Goal: Information Seeking & Learning: Learn about a topic

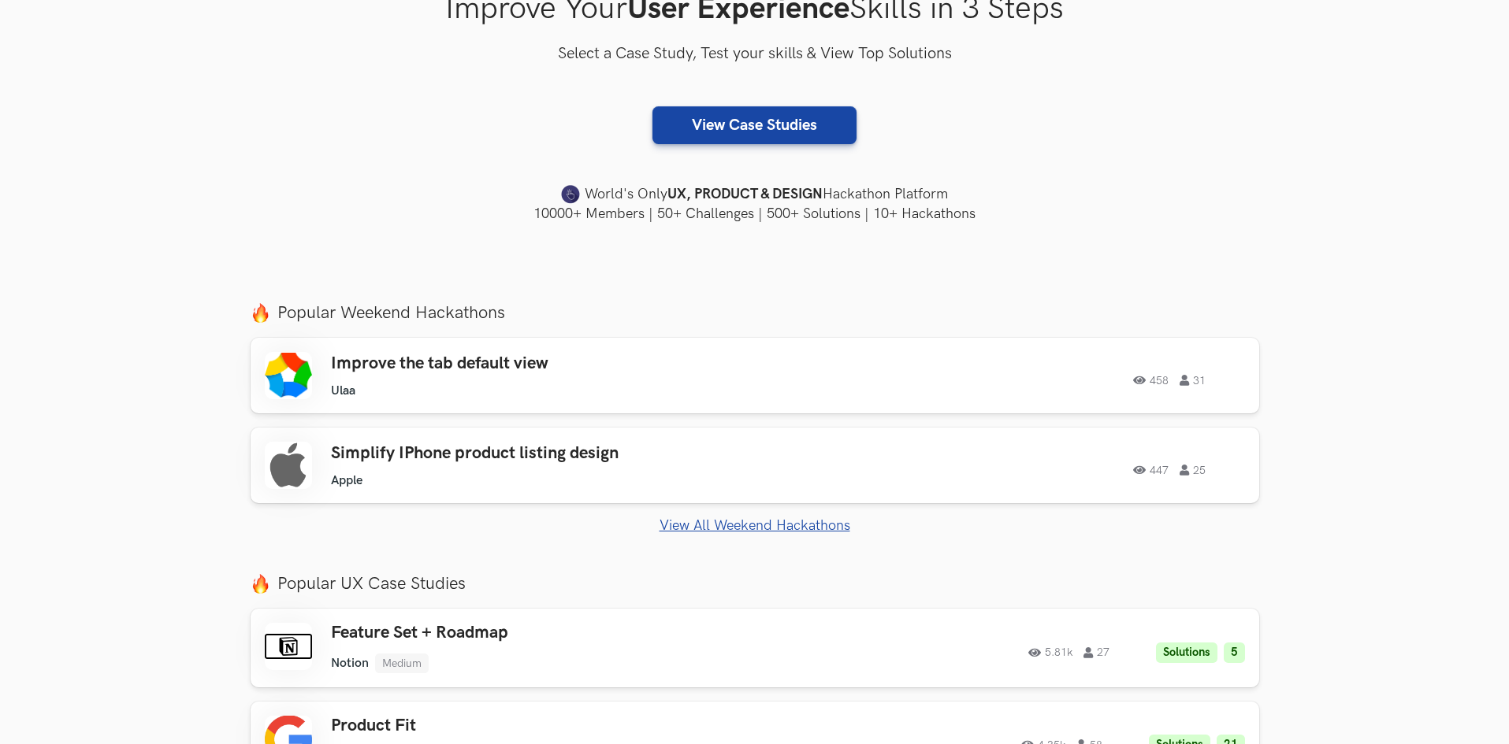
scroll to position [315, 0]
drag, startPoint x: 321, startPoint y: 465, endPoint x: 265, endPoint y: 394, distance: 90.3
click at [173, 395] on section "Just Launched AI Review for Portfolio Get instant AI-driven feedback on your de…" at bounding box center [754, 714] width 1509 height 852
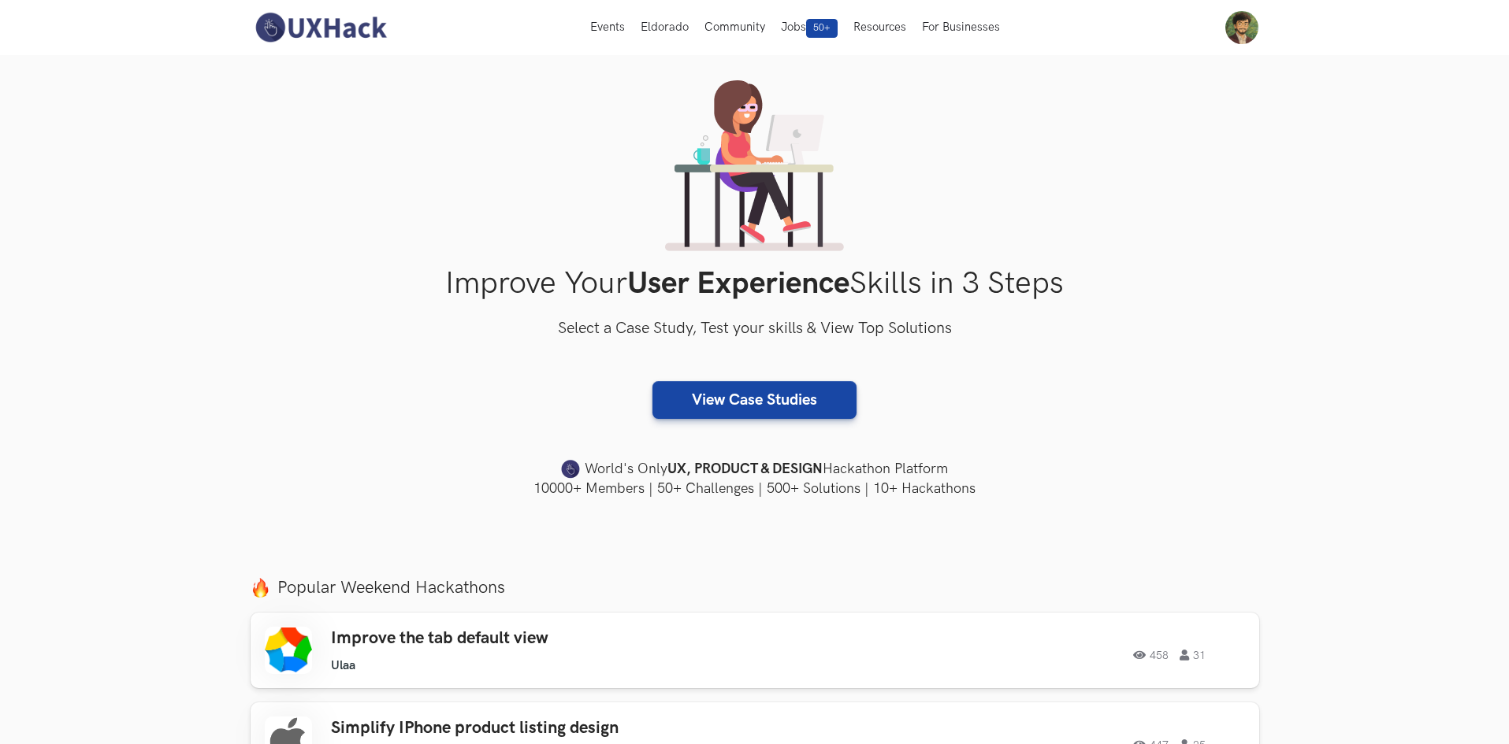
scroll to position [0, 0]
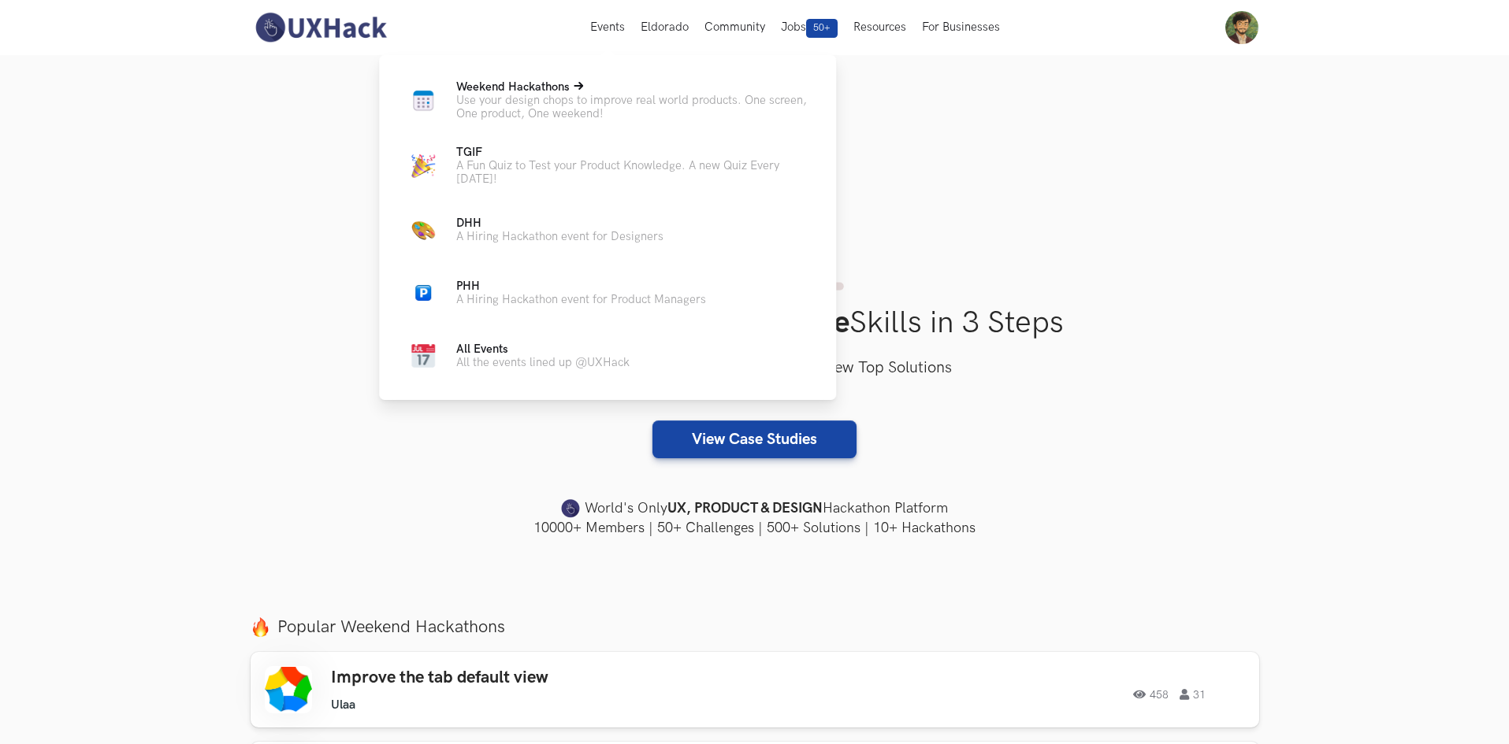
click at [536, 109] on p "Use your design chops to improve real world products. One screen, One product, …" at bounding box center [633, 107] width 354 height 27
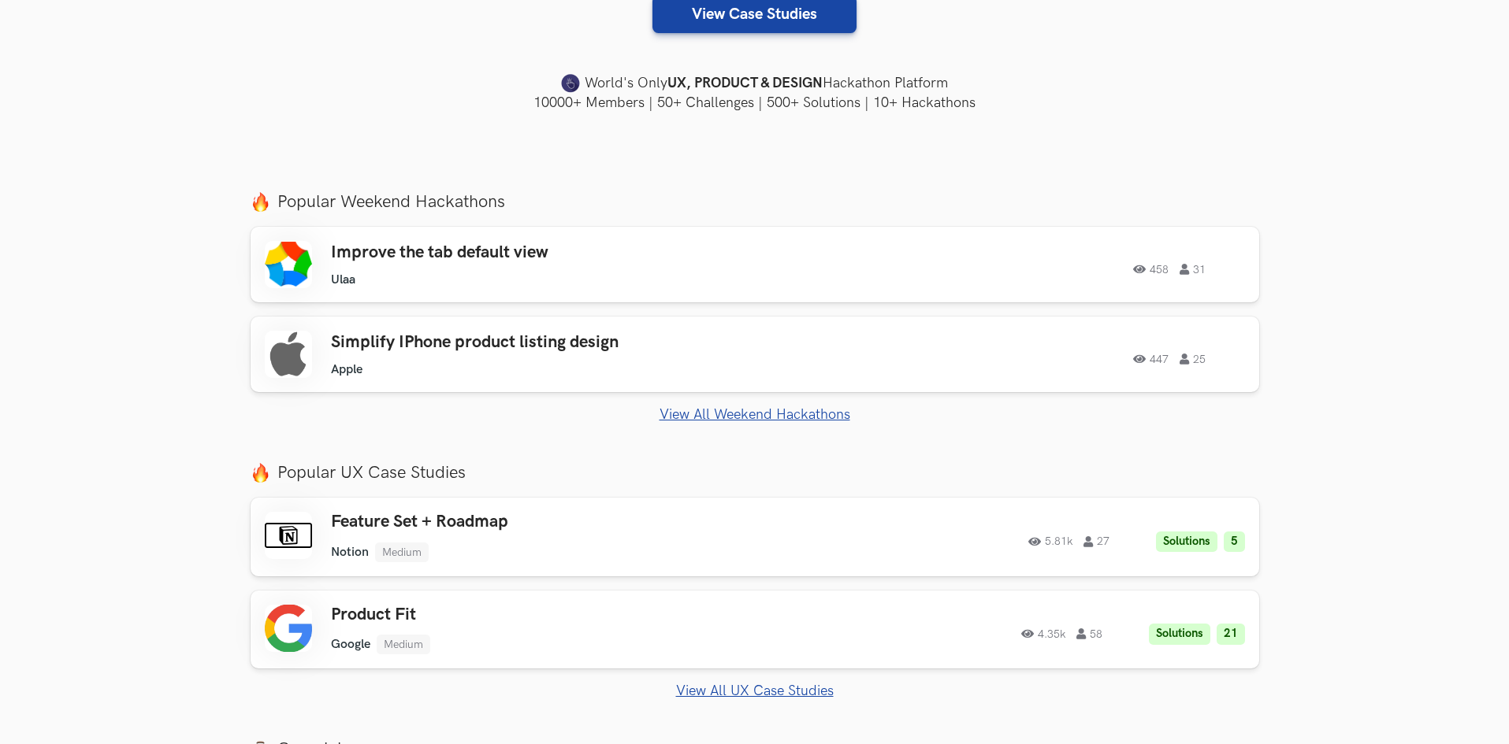
scroll to position [473, 0]
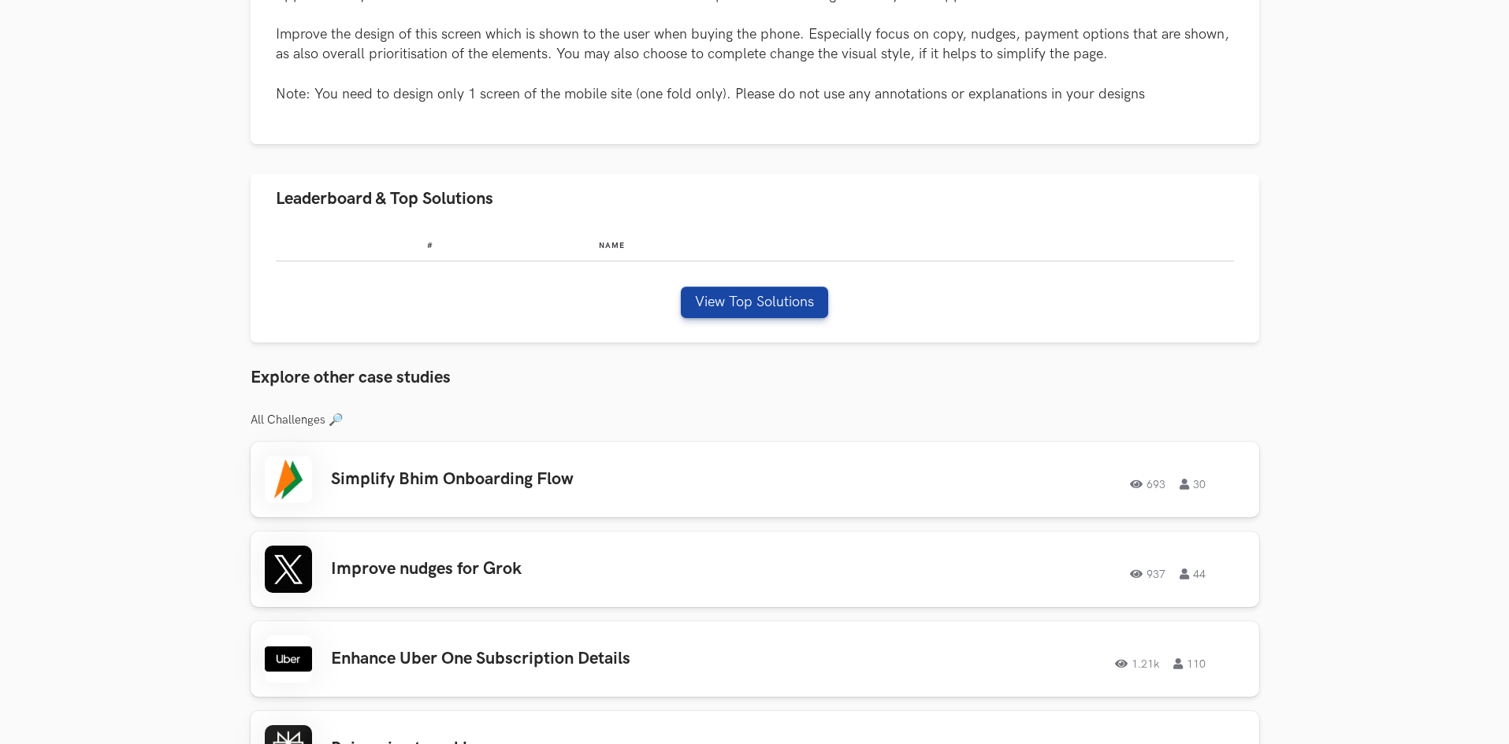
scroll to position [1024, 0]
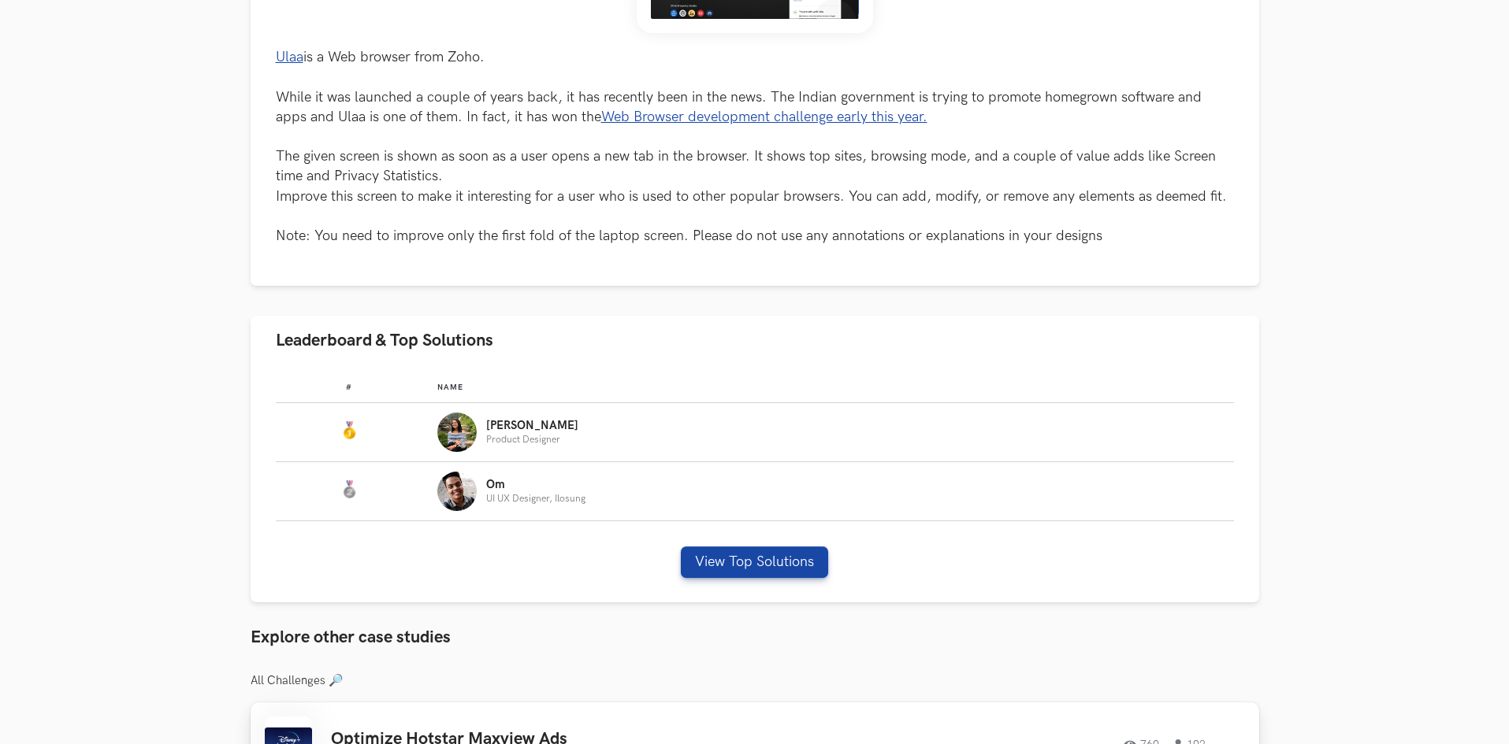
scroll to position [394, 0]
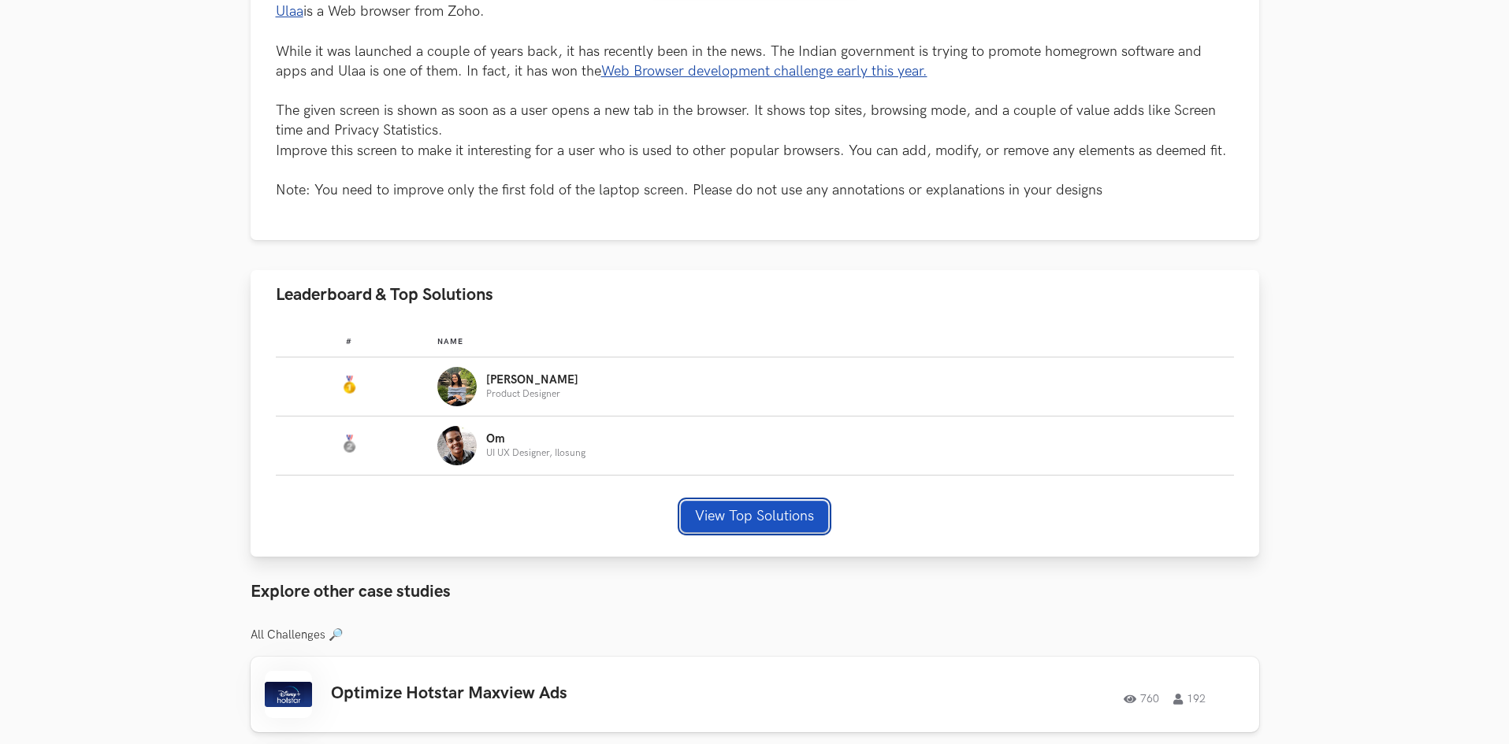
click at [737, 518] on button "View Top Solutions" at bounding box center [754, 517] width 147 height 32
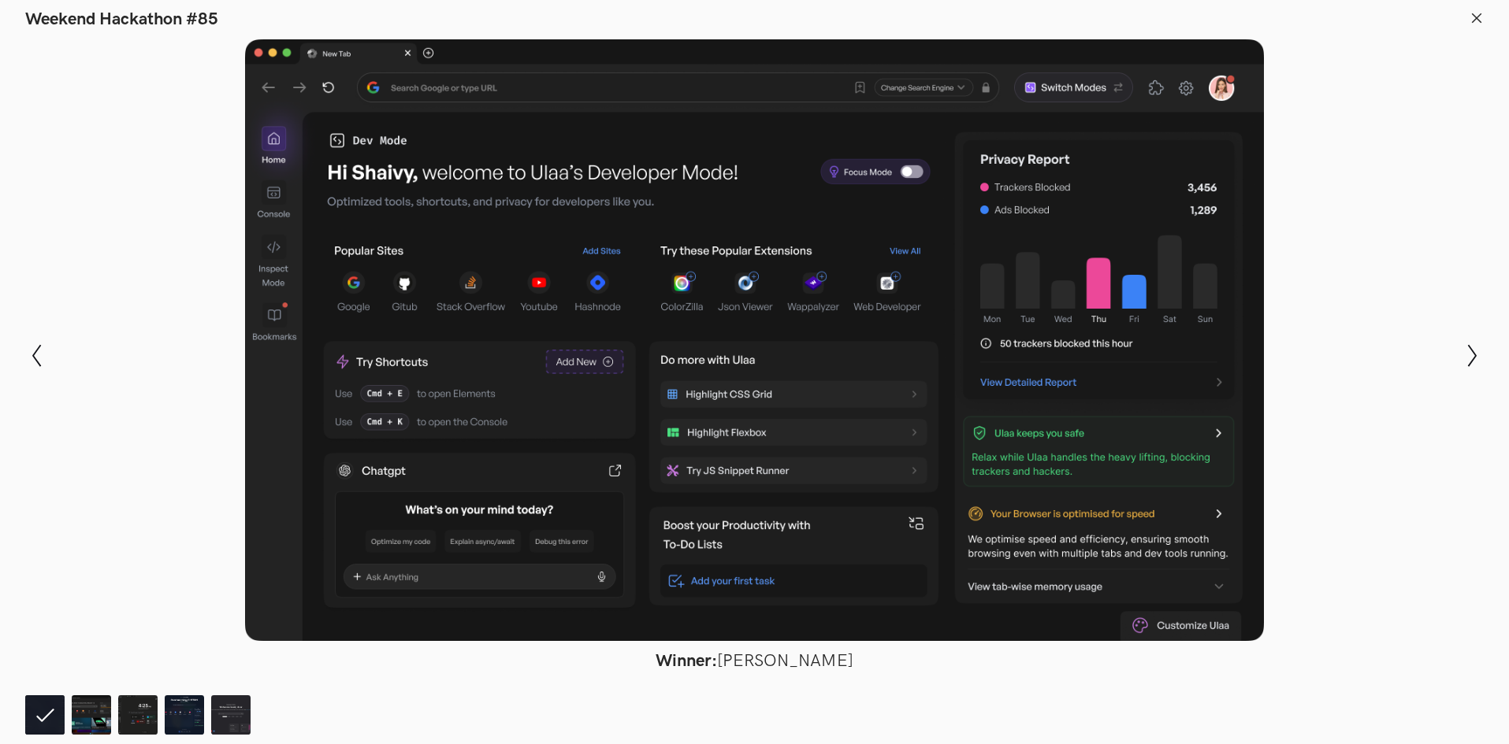
scroll to position [315, 0]
click at [72, 718] on img at bounding box center [91, 715] width 39 height 39
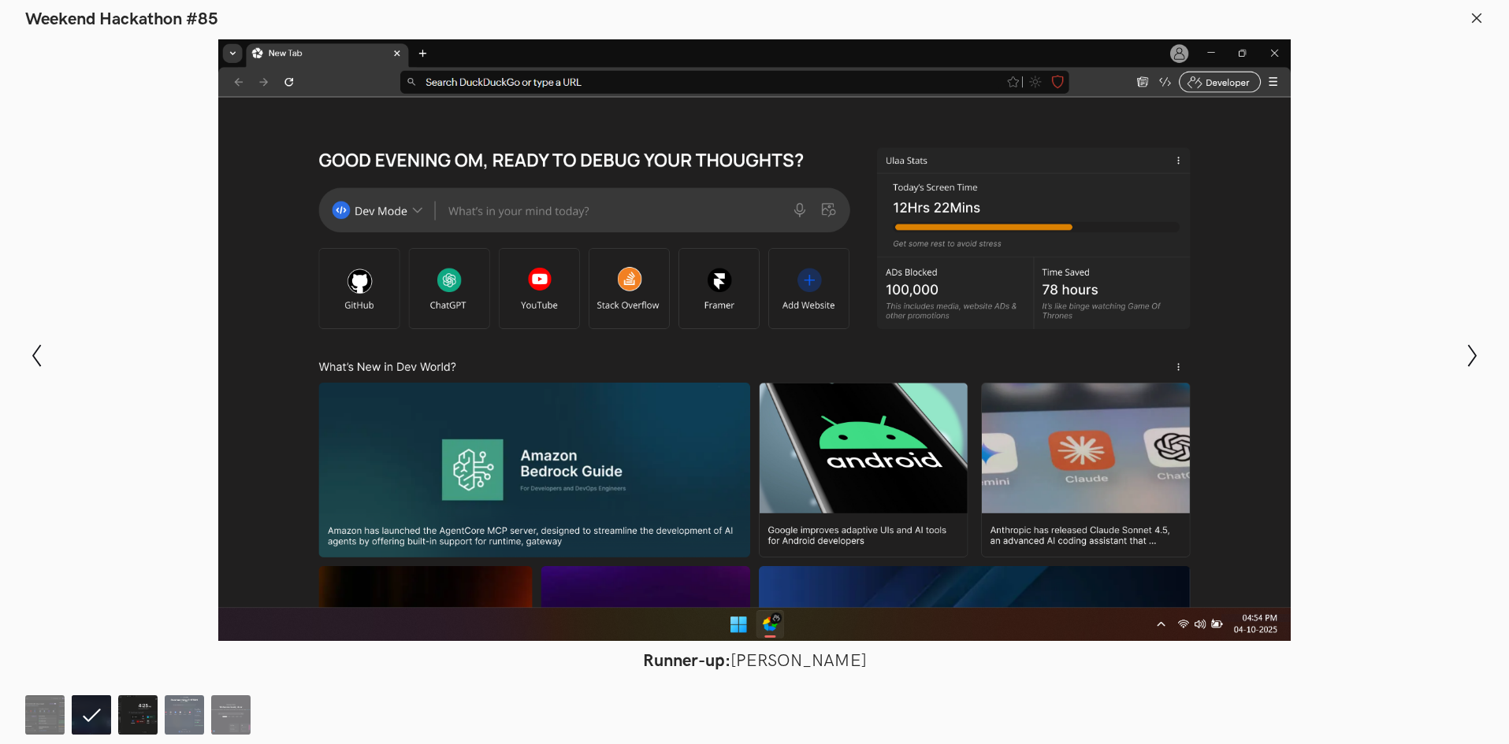
click at [140, 726] on img at bounding box center [137, 715] width 39 height 39
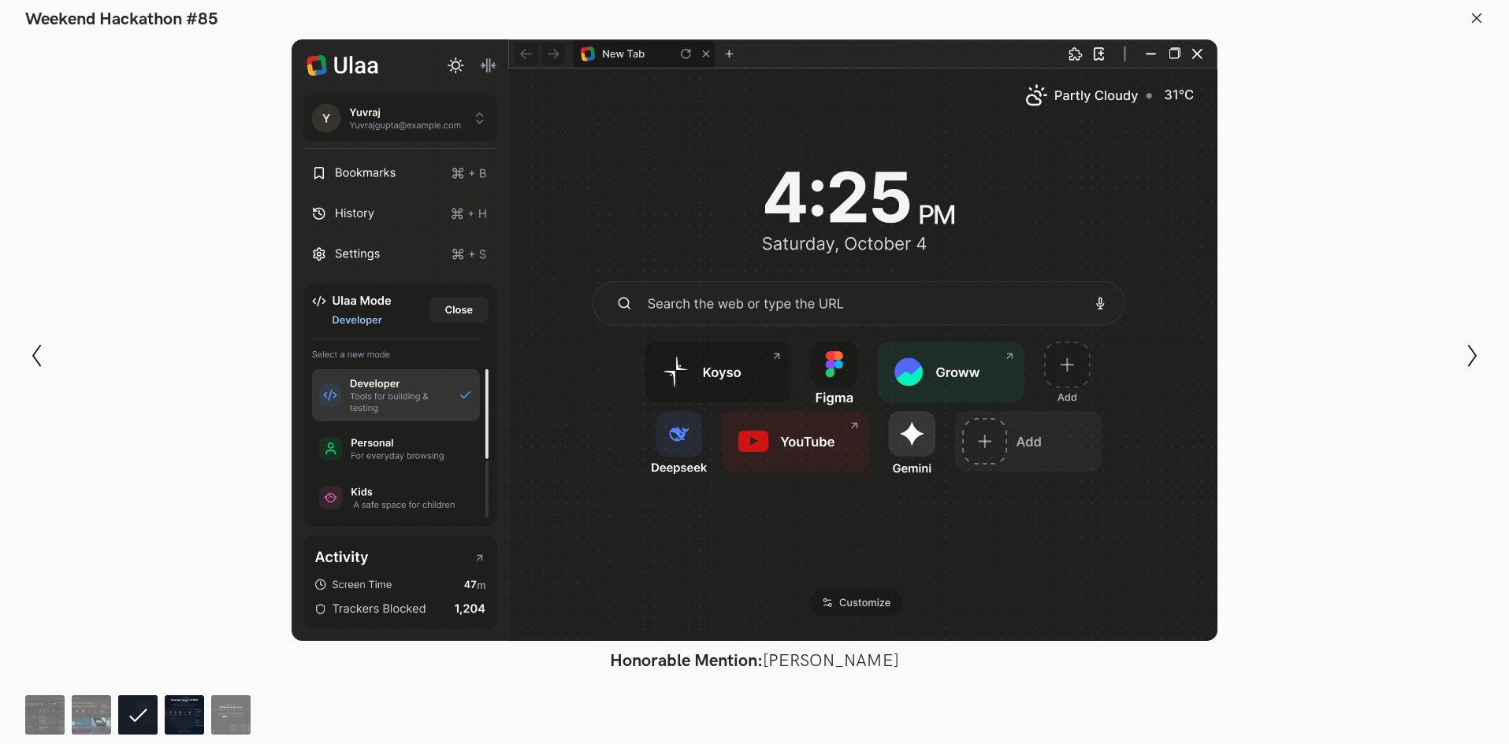
click at [173, 711] on img at bounding box center [184, 715] width 39 height 39
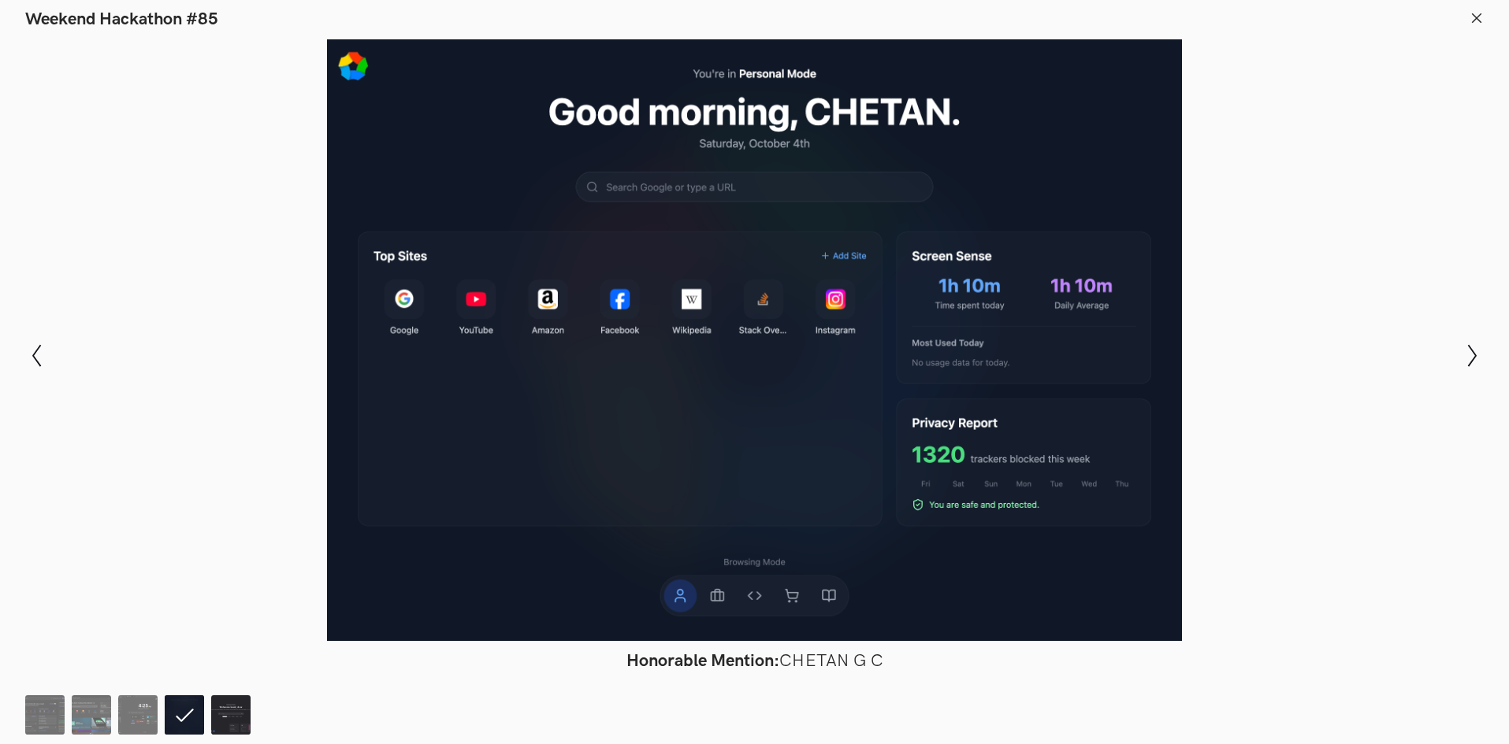
click at [223, 700] on img at bounding box center [230, 715] width 39 height 39
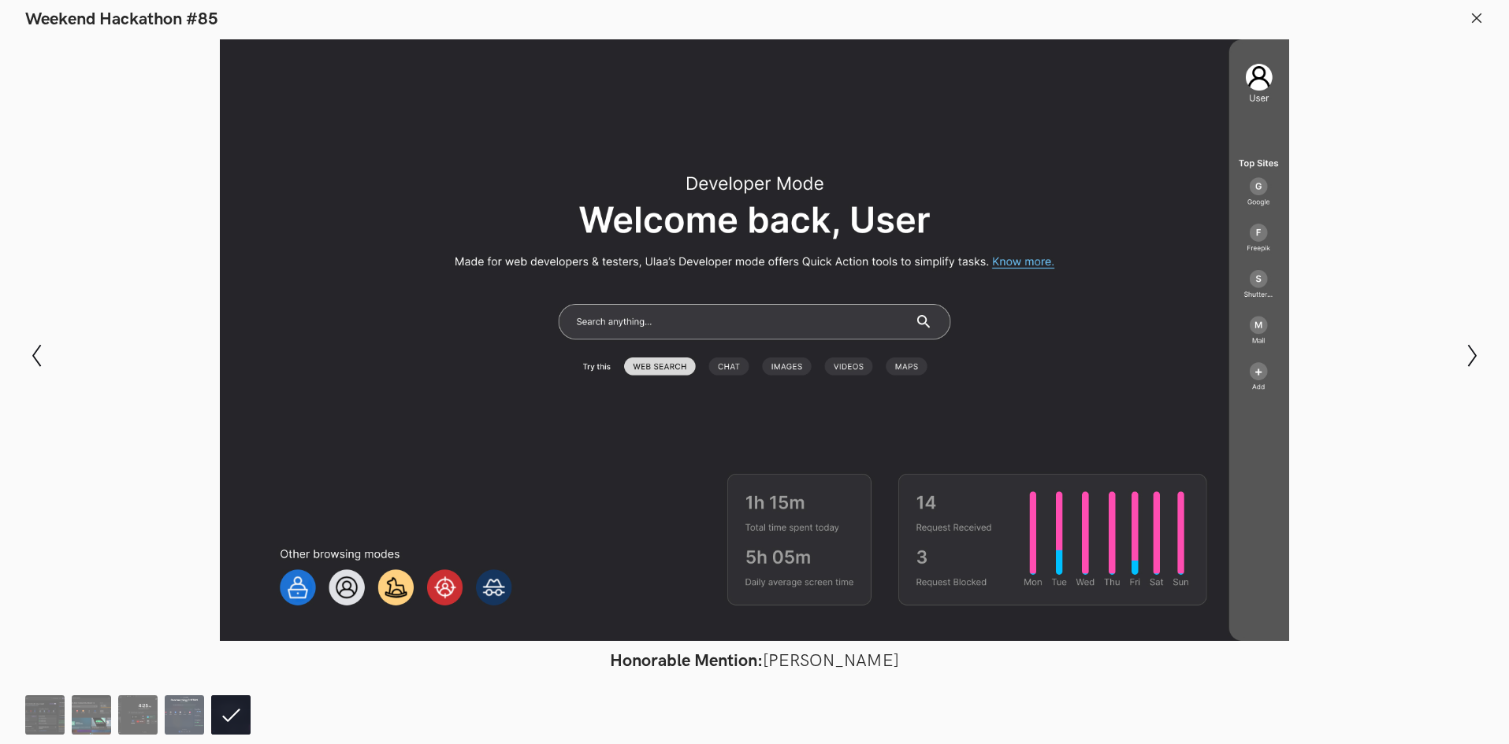
click at [70, 710] on ol at bounding box center [141, 715] width 232 height 39
click at [28, 708] on img at bounding box center [44, 715] width 39 height 39
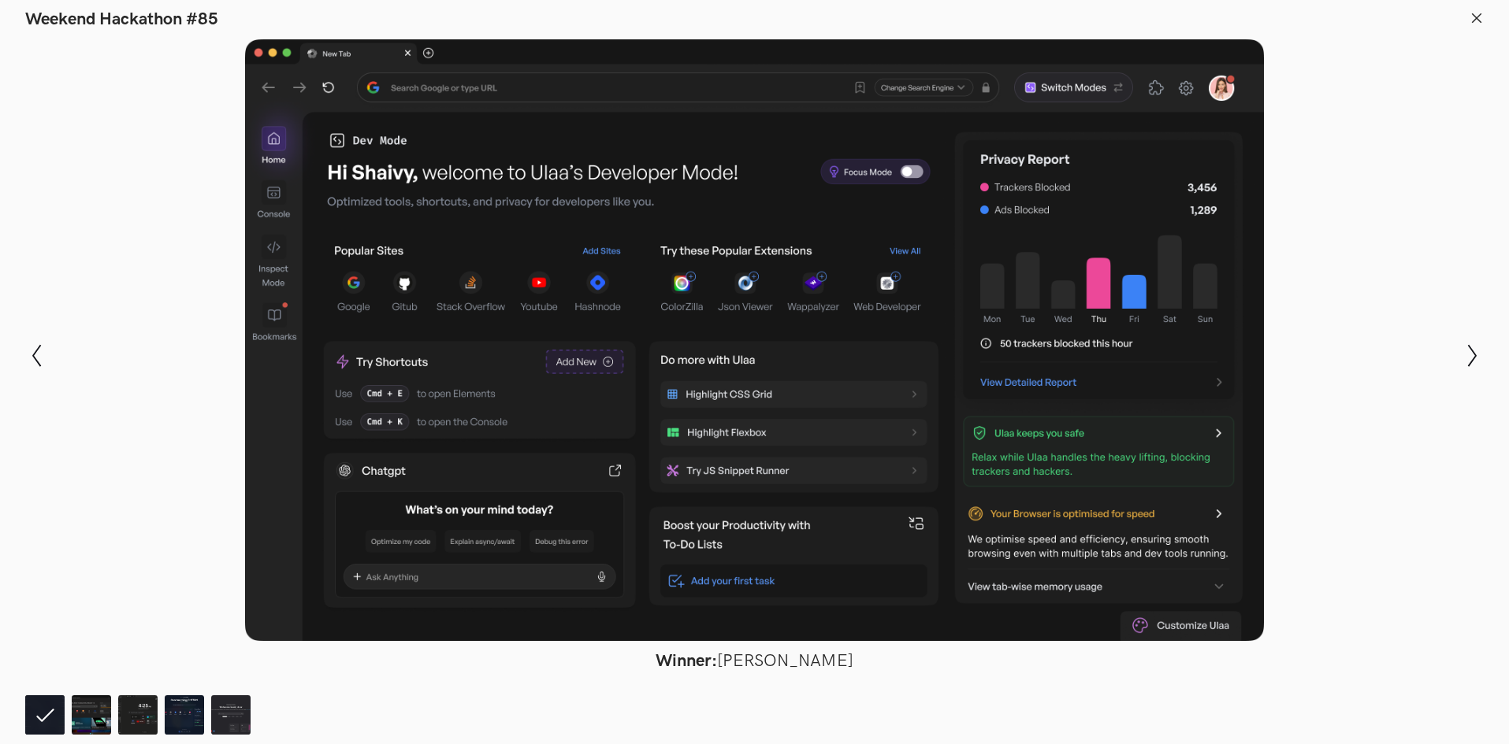
click at [1398, 24] on header "Weekend Hackathon #85" at bounding box center [754, 15] width 1509 height 30
click at [1478, 20] on icon at bounding box center [1476, 18] width 14 height 14
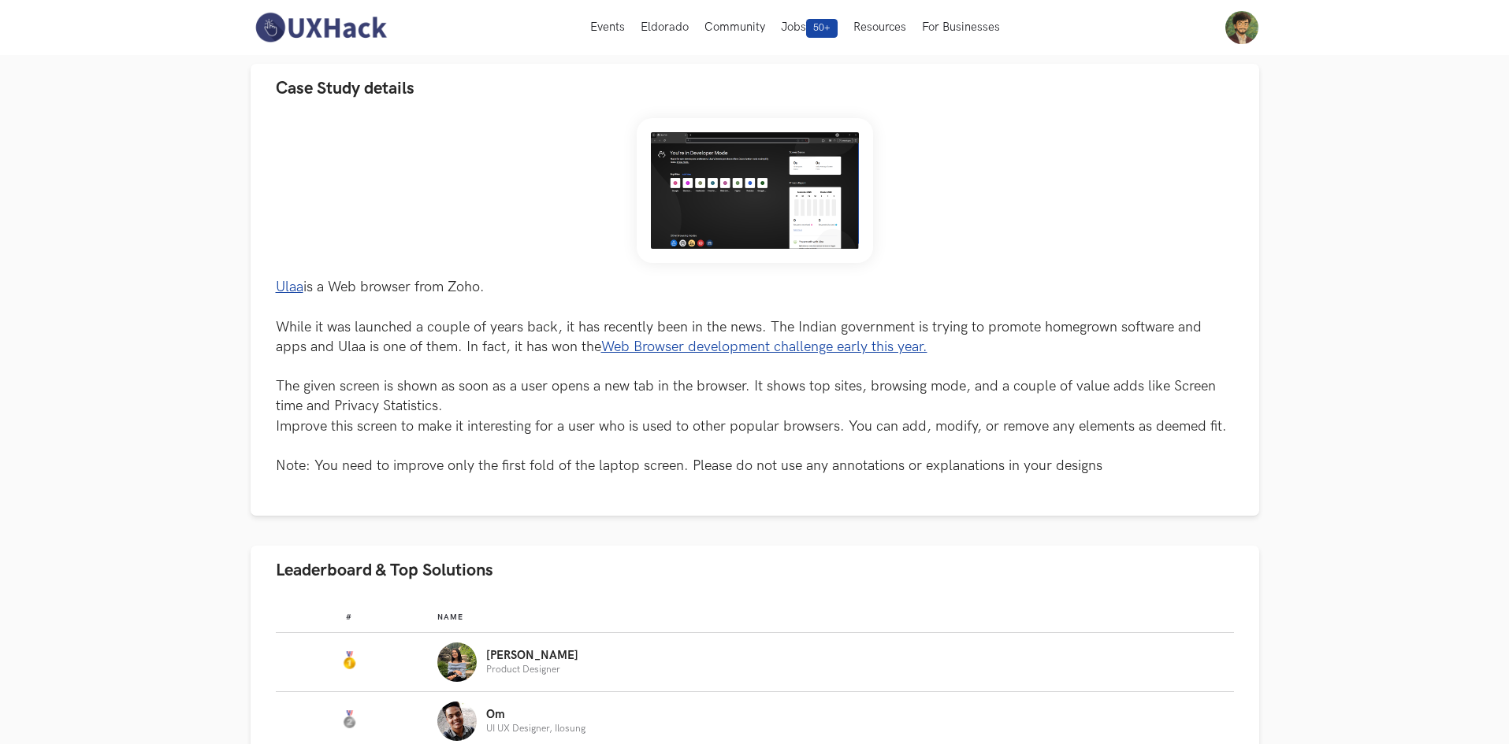
scroll to position [0, 0]
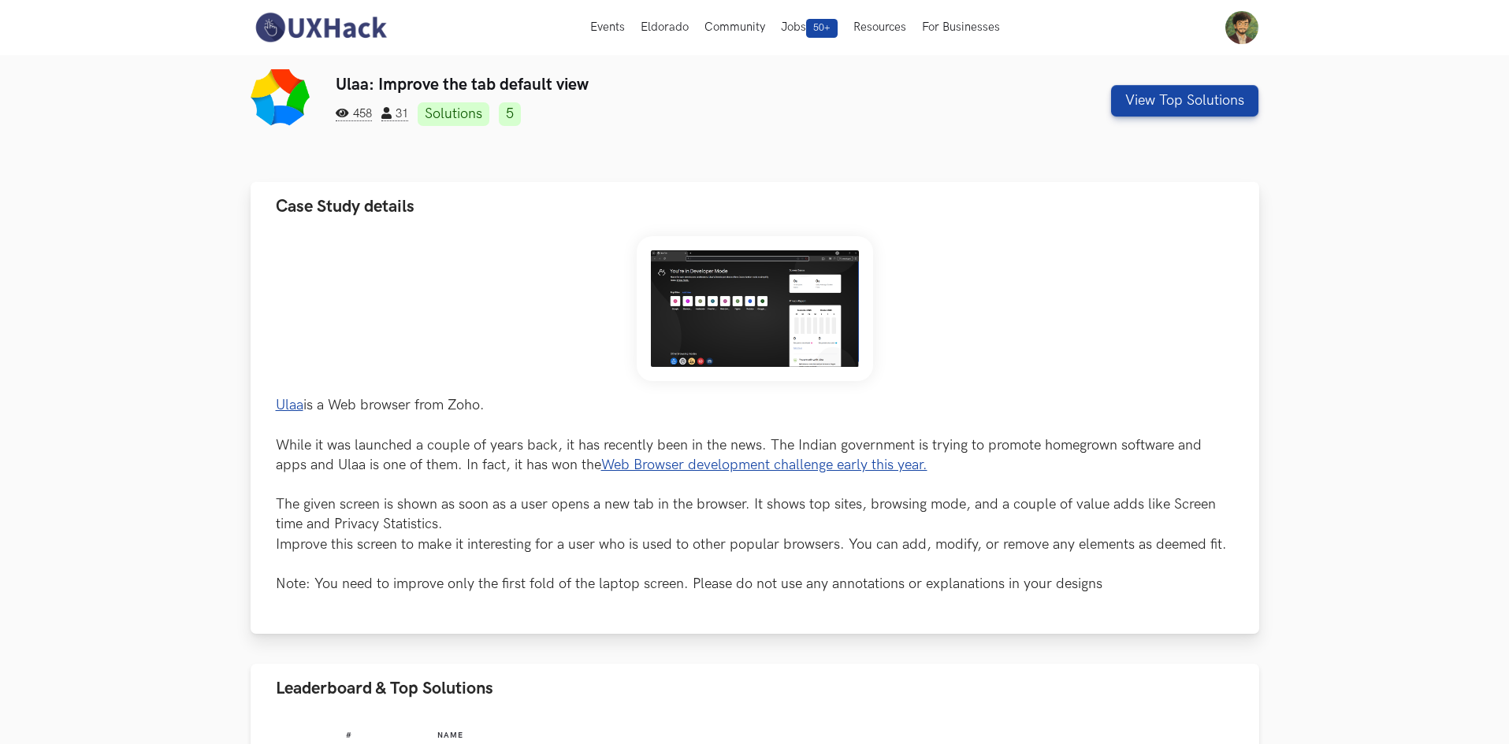
click at [804, 316] on img at bounding box center [755, 309] width 236 height 146
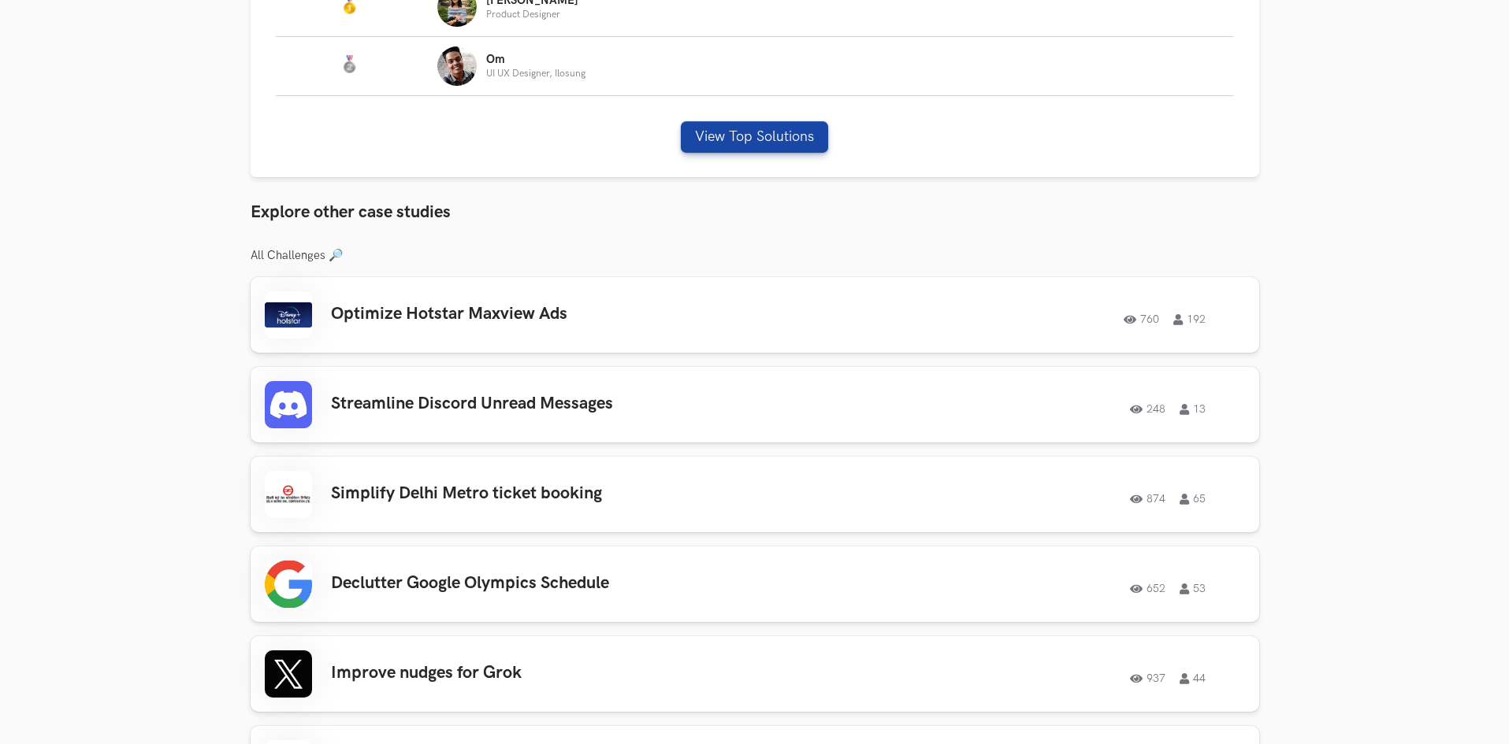
scroll to position [788, 0]
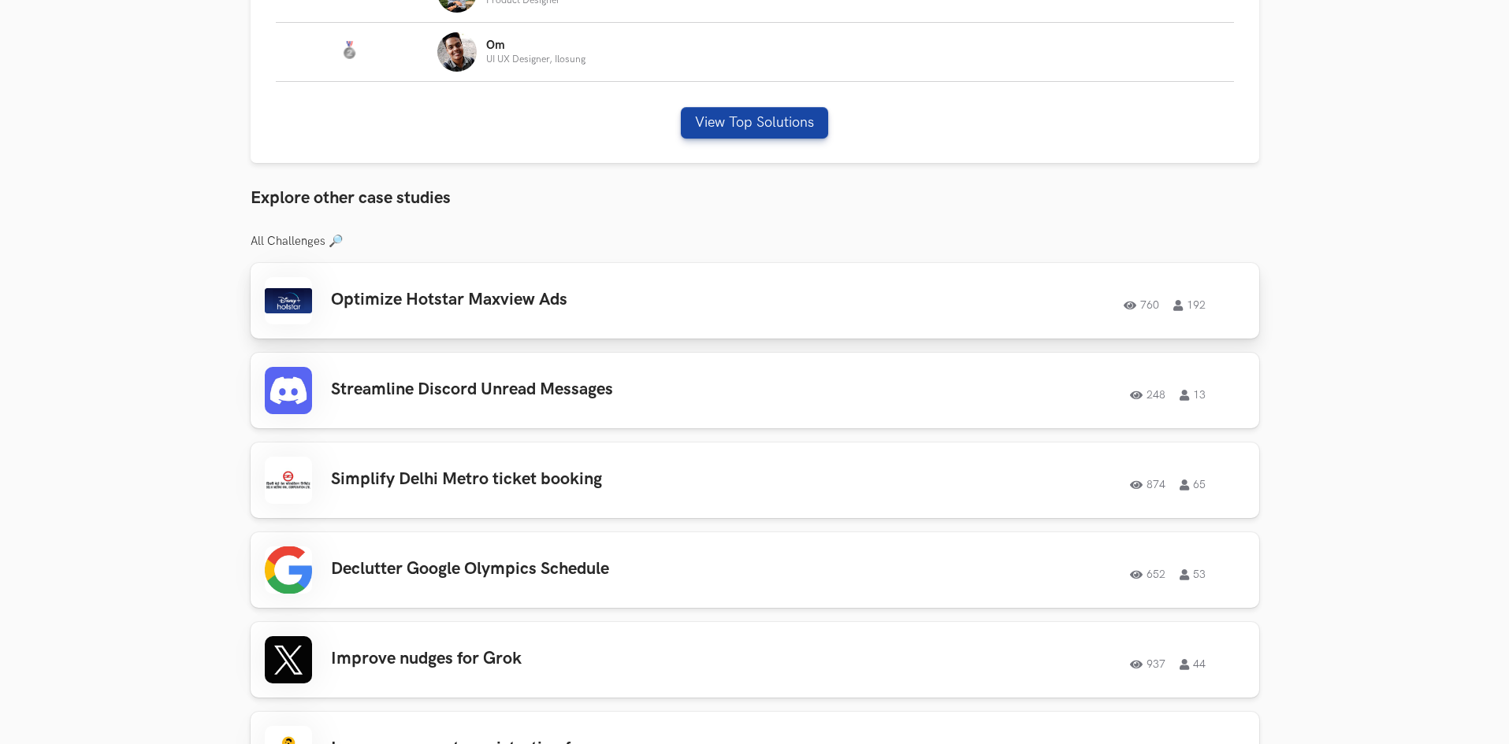
click at [1175, 311] on div "Optimize Hotstar Maxview Ads 760 192 760 192" at bounding box center [755, 300] width 980 height 47
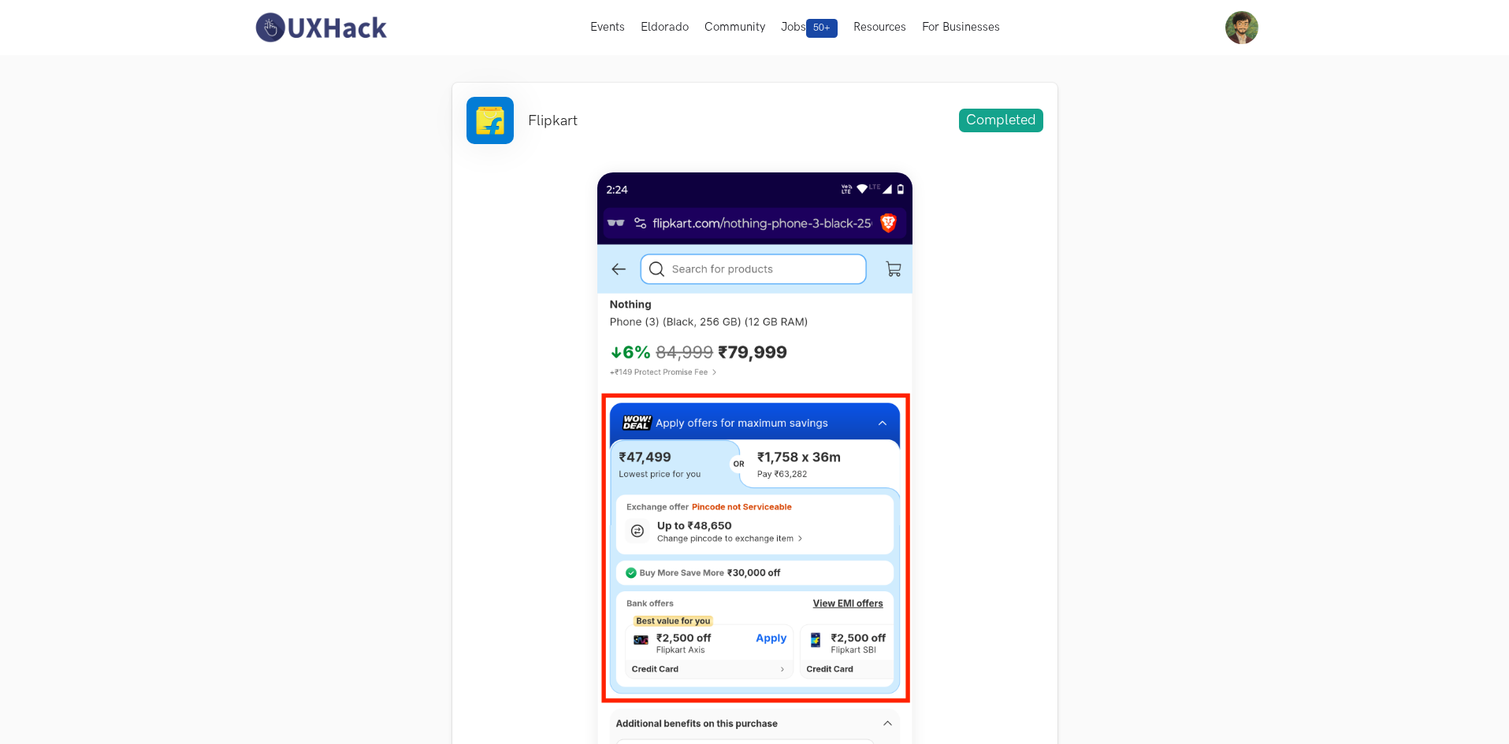
scroll to position [394, 0]
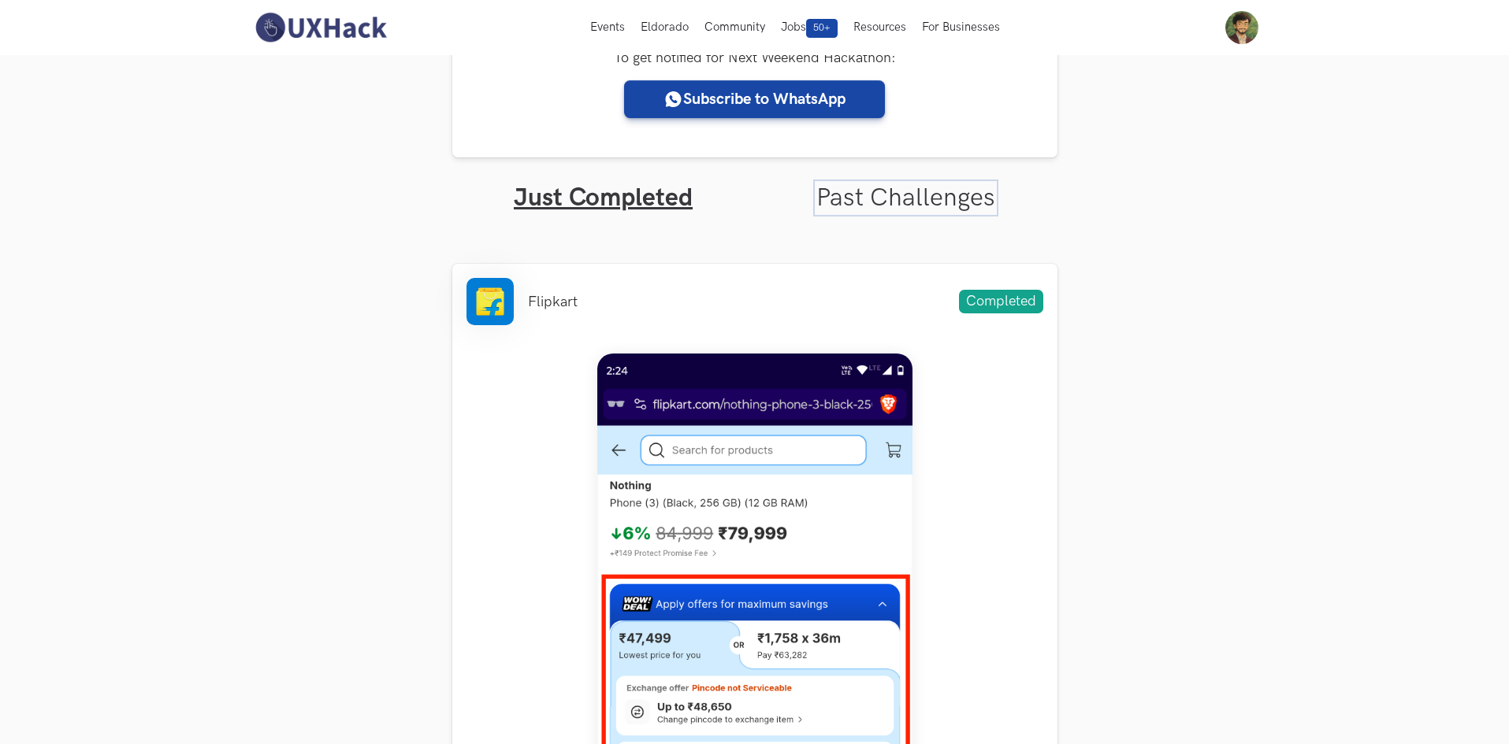
click at [820, 199] on link "Past Challenges" at bounding box center [905, 198] width 179 height 31
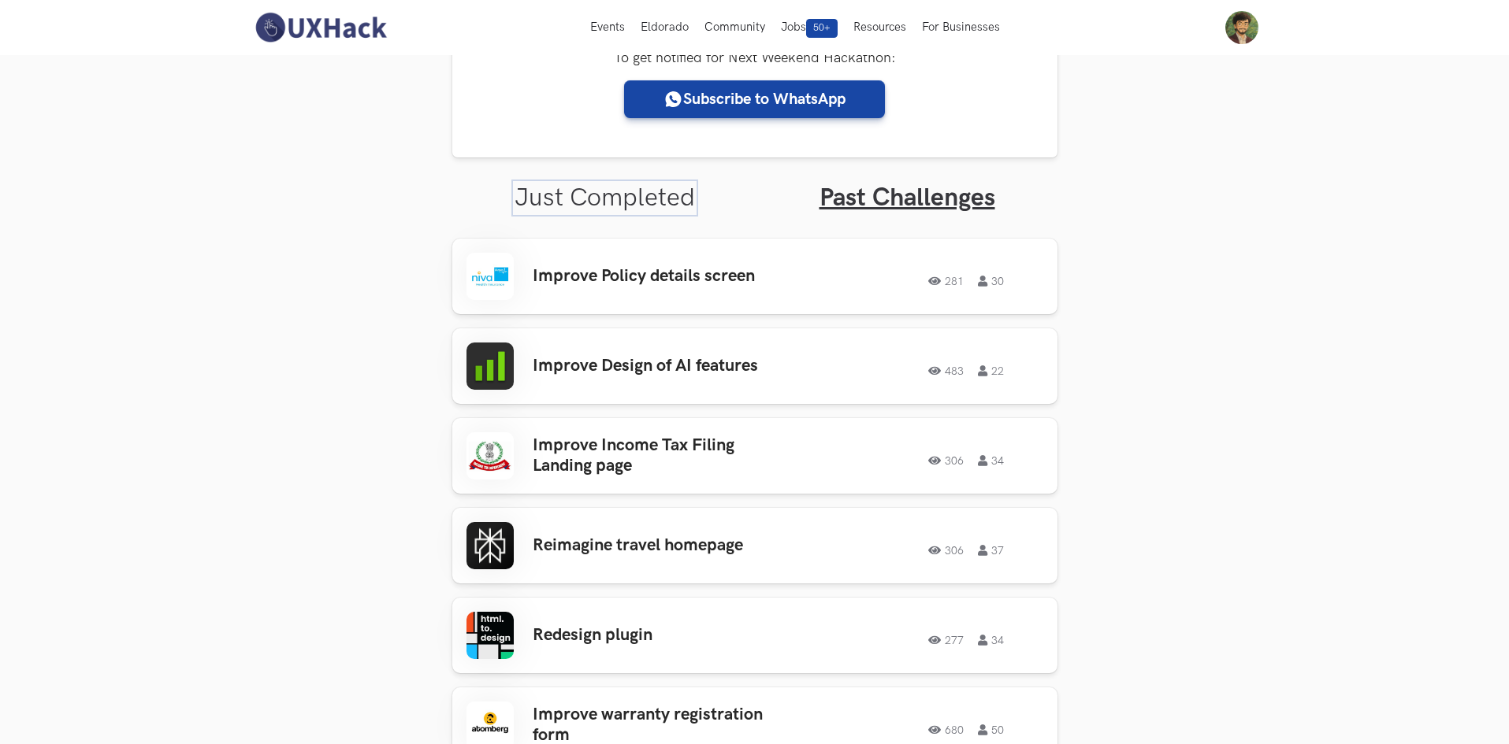
click at [588, 206] on link "Just Completed" at bounding box center [604, 198] width 180 height 31
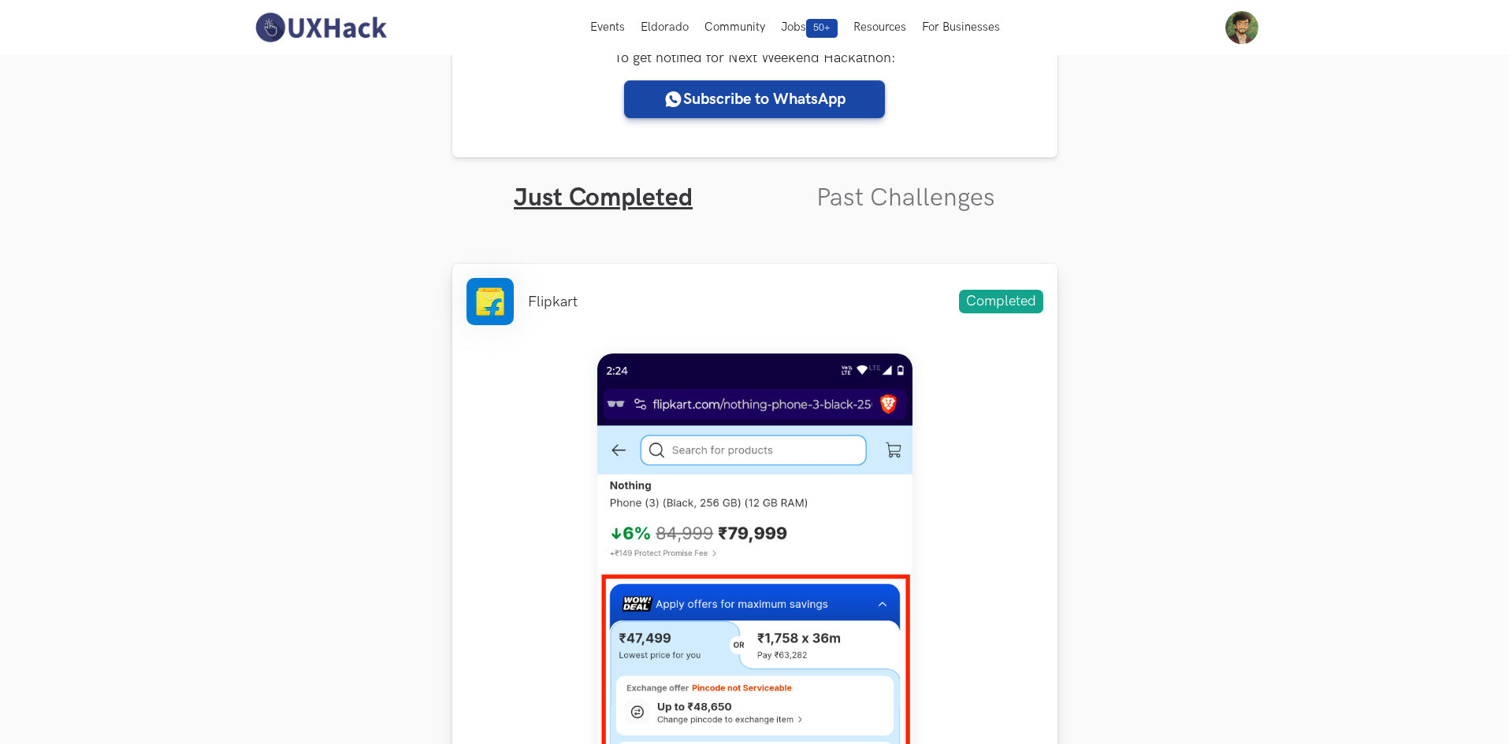
click at [692, 428] on img at bounding box center [754, 704] width 315 height 700
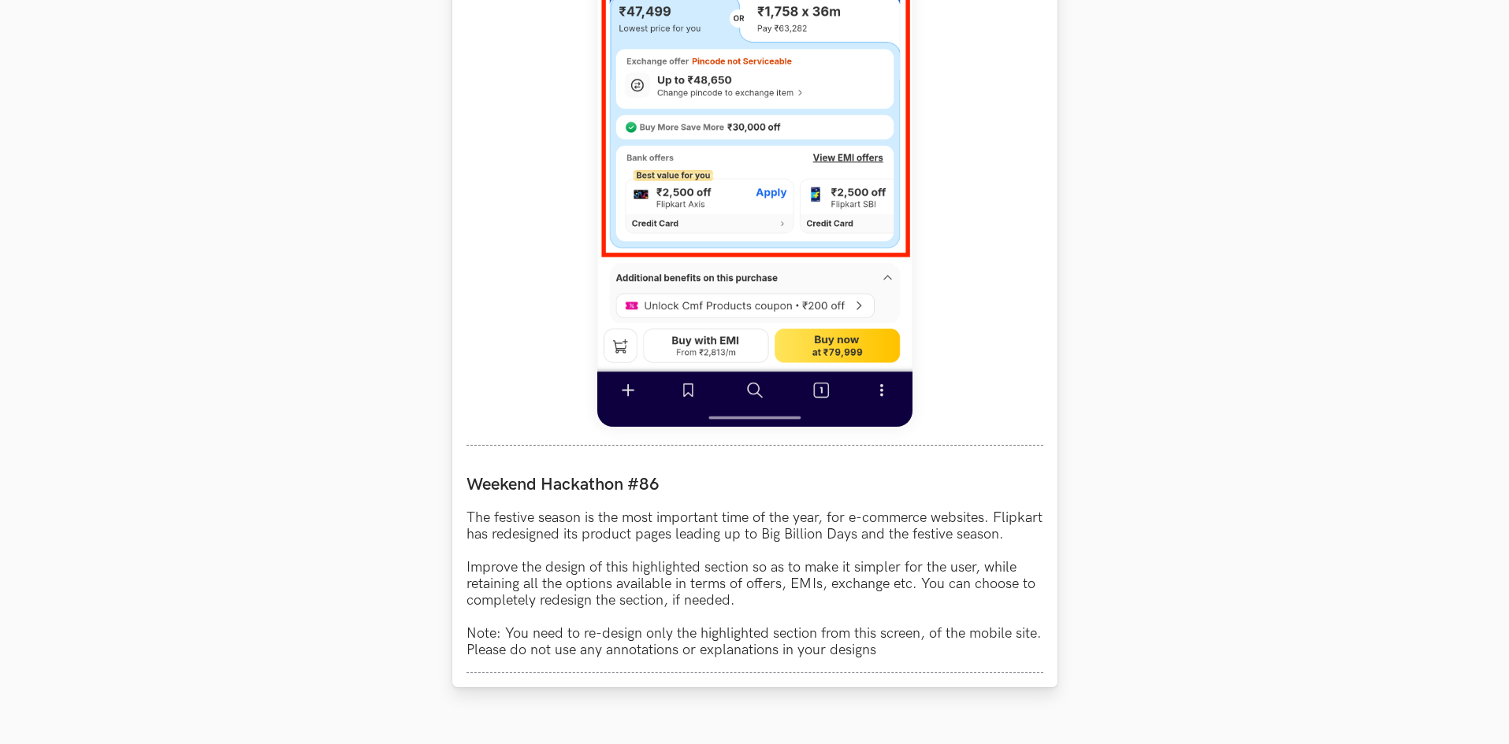
scroll to position [1024, 0]
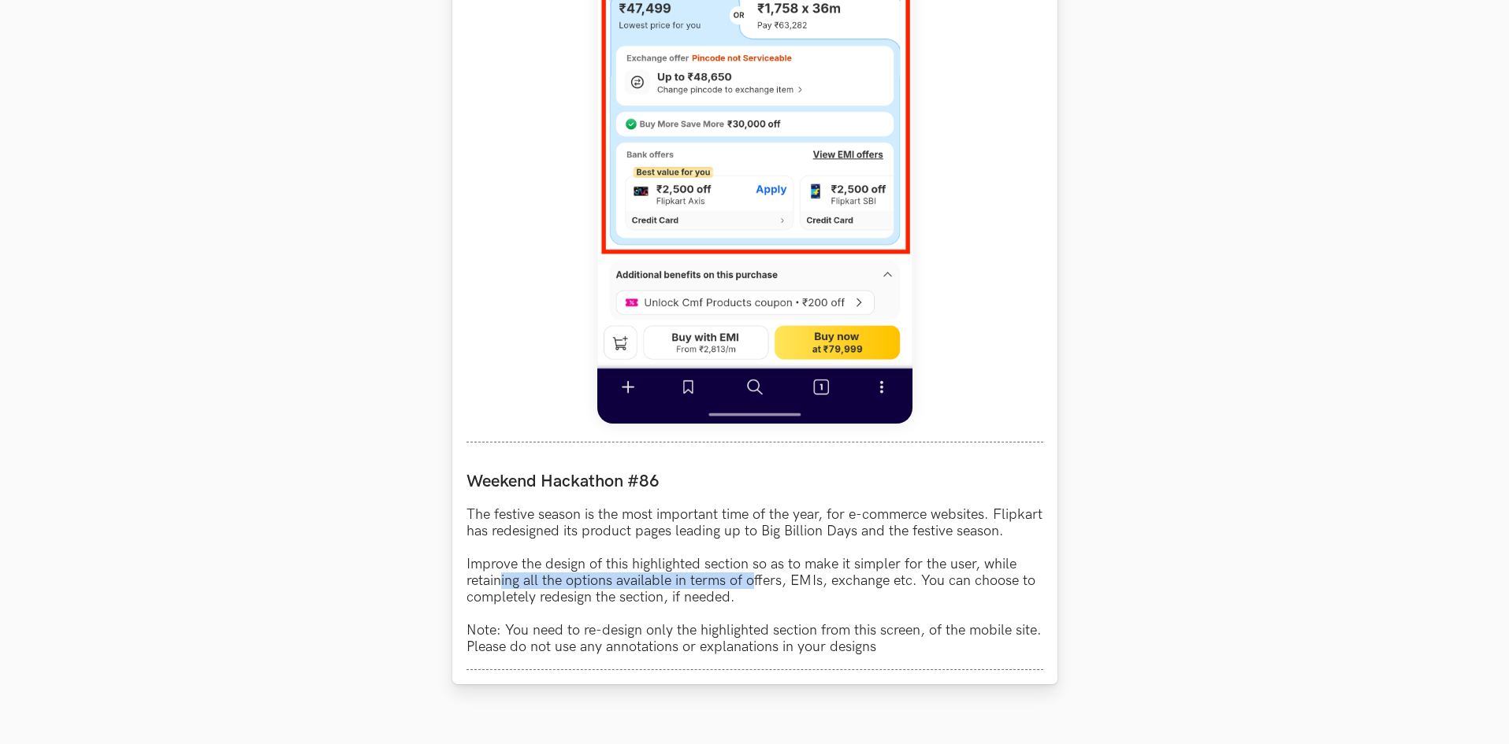
drag, startPoint x: 501, startPoint y: 594, endPoint x: 756, endPoint y: 592, distance: 255.2
click at [756, 592] on p "The festive season is the most important time of the year, for e-commerce websi…" at bounding box center [754, 581] width 577 height 149
click at [699, 589] on p "The festive season is the most important time of the year, for e-commerce websi…" at bounding box center [754, 581] width 577 height 149
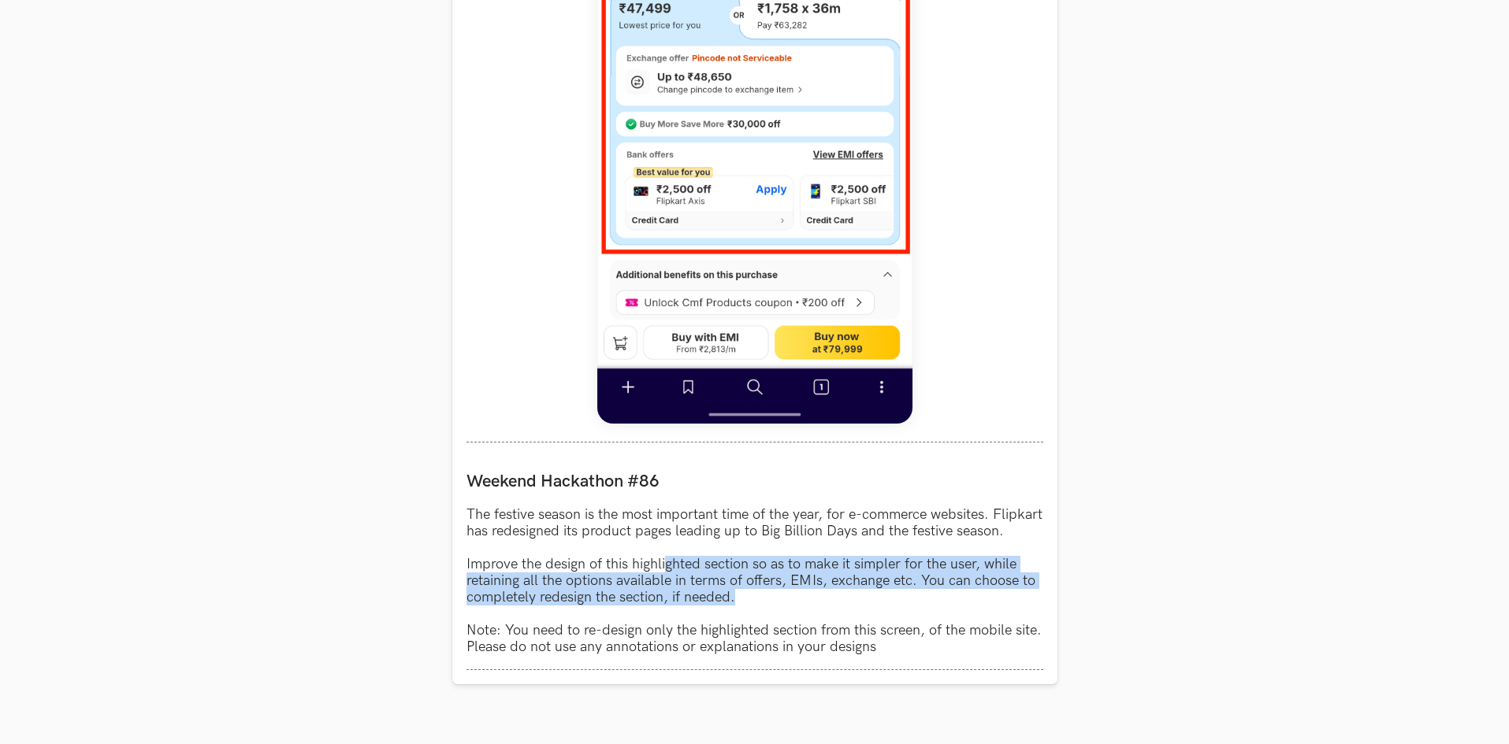
drag, startPoint x: 667, startPoint y: 584, endPoint x: 1075, endPoint y: 618, distance: 409.5
click at [1075, 618] on section "Weekend Hackathons One screen, one product, one weekend Use your design chops t…" at bounding box center [754, 184] width 1509 height 2307
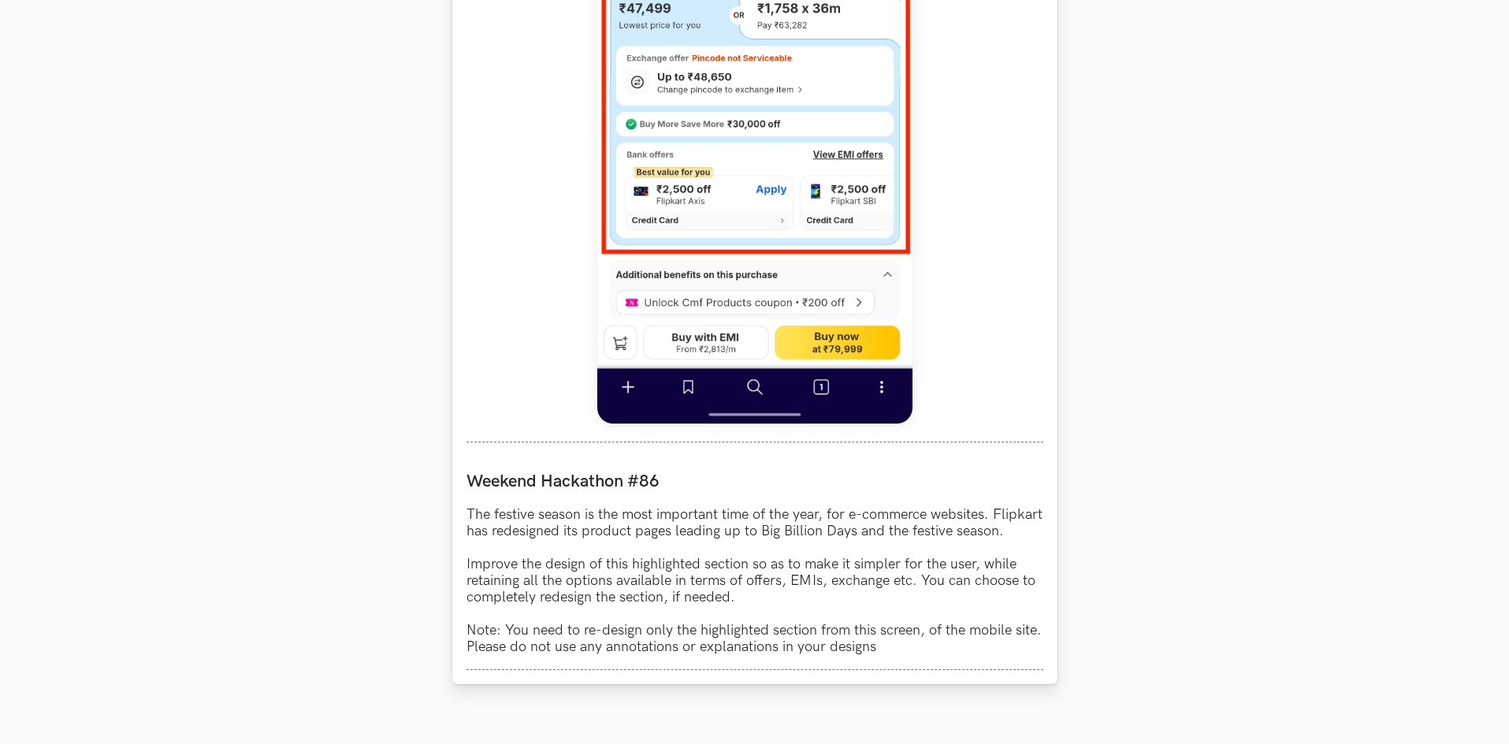
click at [713, 632] on p "The festive season is the most important time of the year, for e-commerce websi…" at bounding box center [754, 581] width 577 height 149
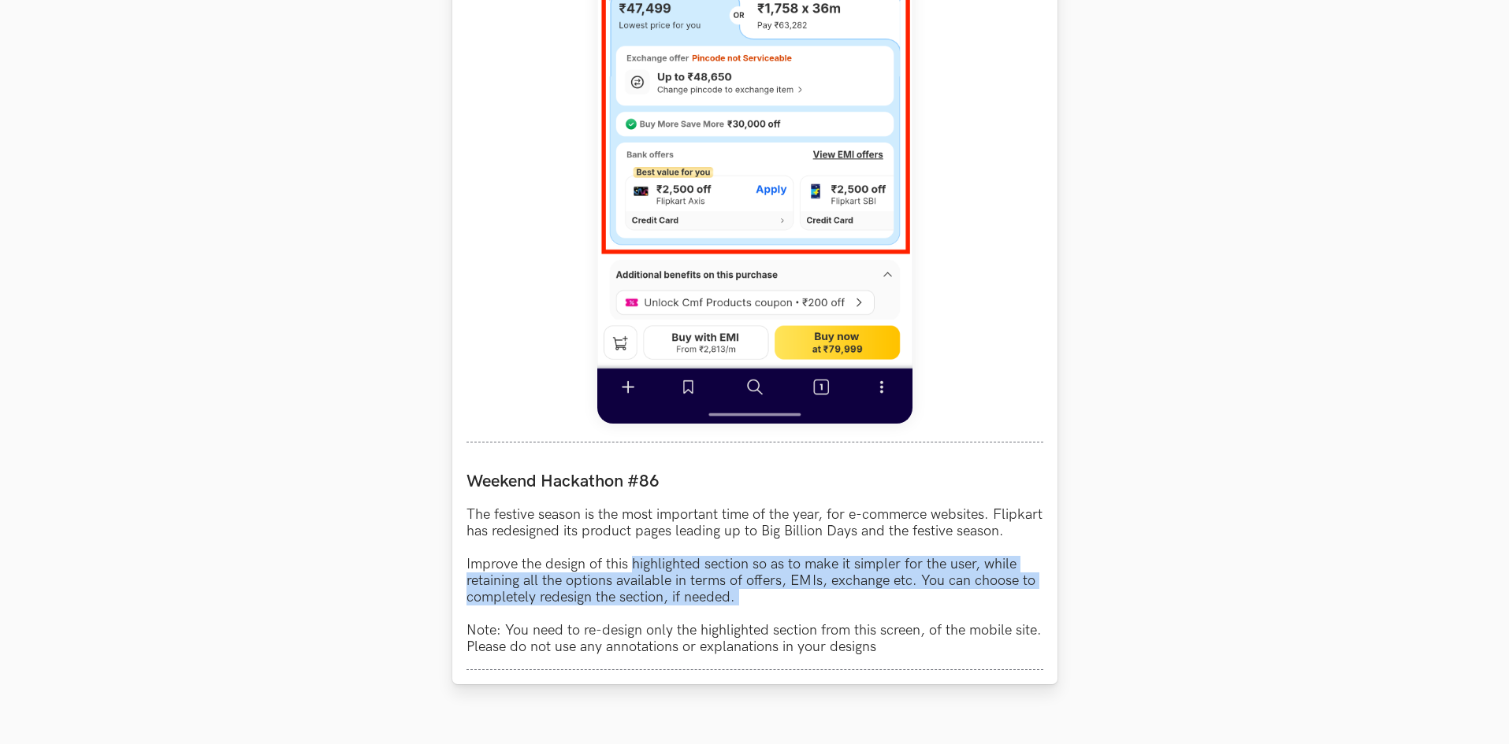
drag, startPoint x: 633, startPoint y: 586, endPoint x: 941, endPoint y: 624, distance: 310.3
click at [941, 624] on p "The festive season is the most important time of the year, for e-commerce websi…" at bounding box center [754, 581] width 577 height 149
click at [846, 609] on p "The festive season is the most important time of the year, for e-commerce websi…" at bounding box center [754, 581] width 577 height 149
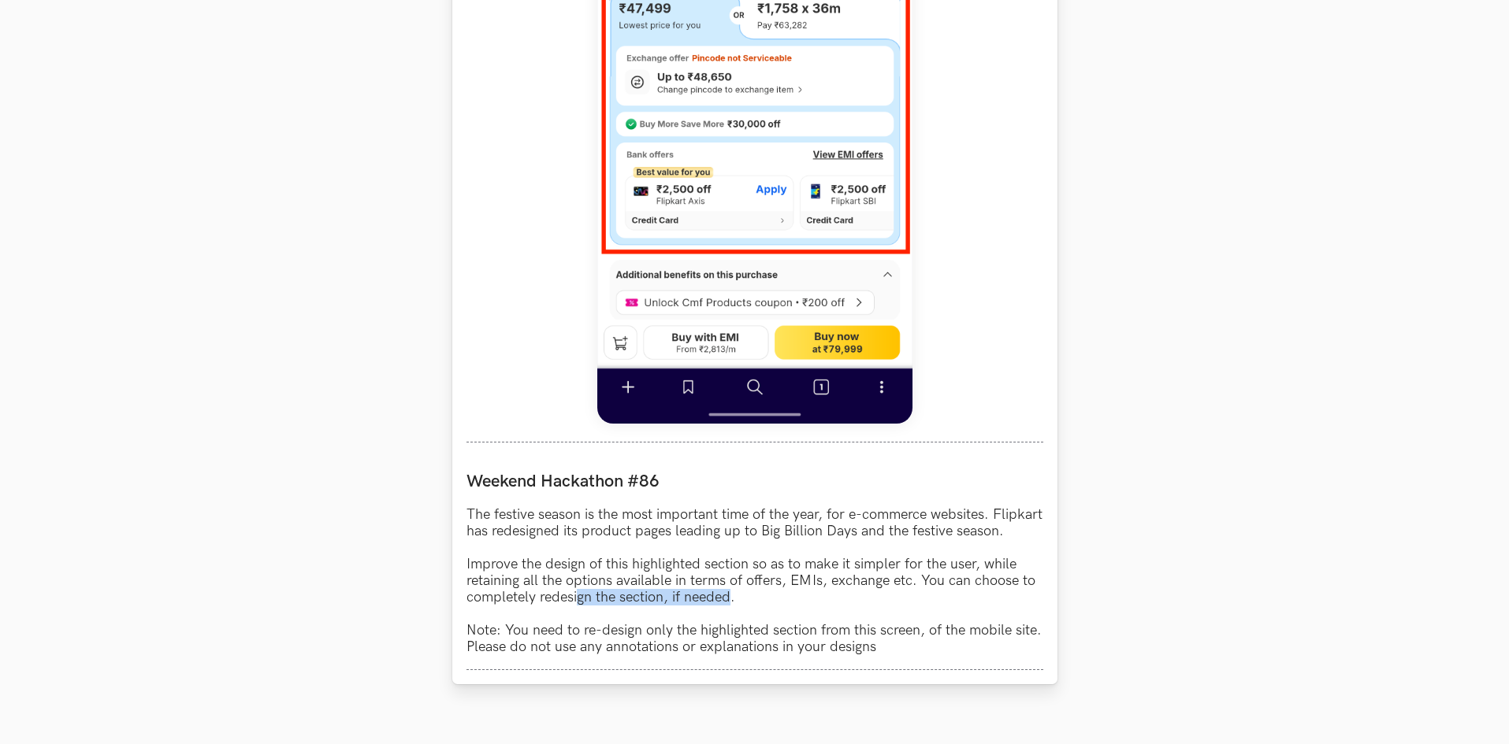
drag, startPoint x: 577, startPoint y: 619, endPoint x: 728, endPoint y: 619, distance: 151.3
click at [728, 619] on p "The festive season is the most important time of the year, for e-commerce websi…" at bounding box center [754, 581] width 577 height 149
click at [589, 625] on p "The festive season is the most important time of the year, for e-commerce websi…" at bounding box center [754, 581] width 577 height 149
drag, startPoint x: 690, startPoint y: 677, endPoint x: 706, endPoint y: 677, distance: 15.8
click at [706, 670] on div "Weekend Hackathon #86 The festive season is the most important time of the year…" at bounding box center [754, 563] width 577 height 213
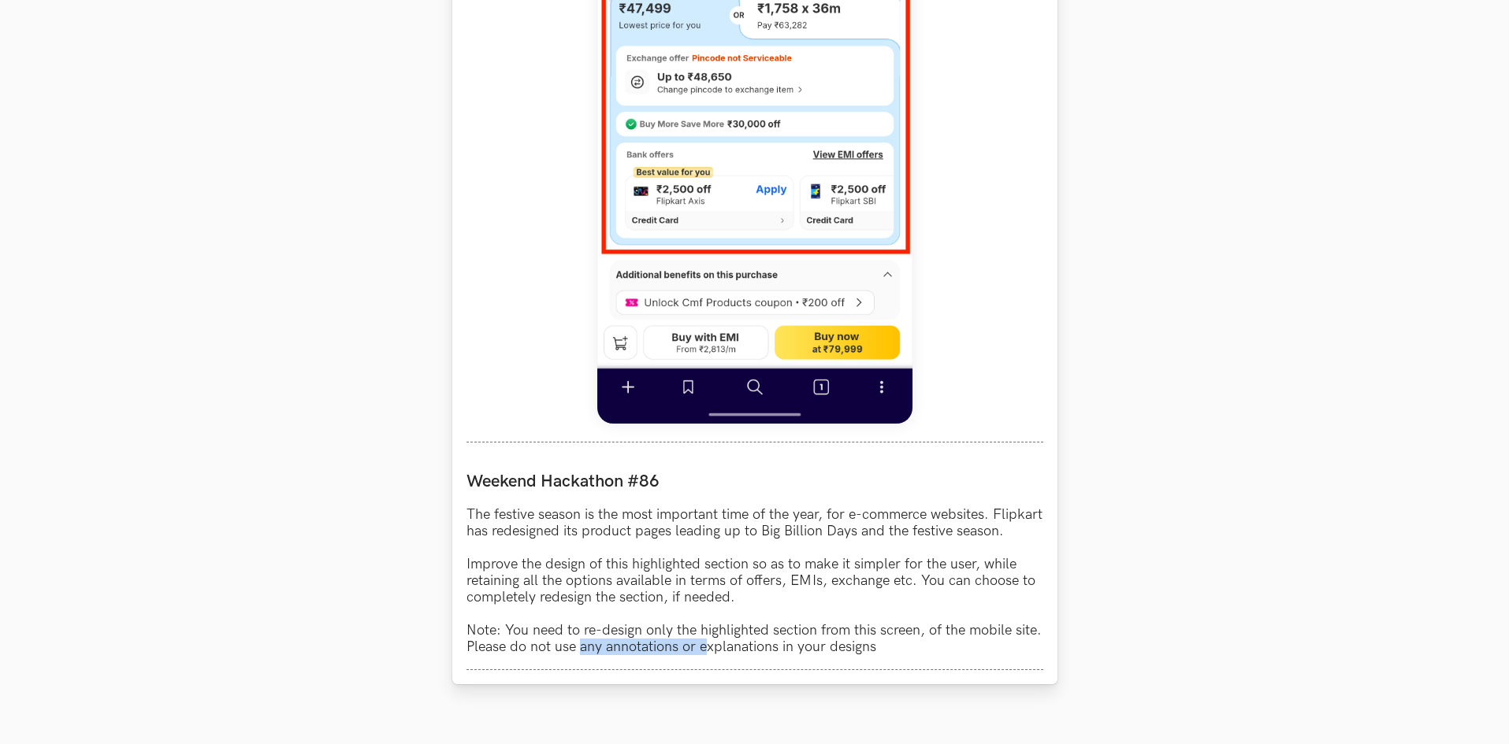
click at [580, 655] on p "The festive season is the most important time of the year, for e-commerce websi…" at bounding box center [754, 581] width 577 height 149
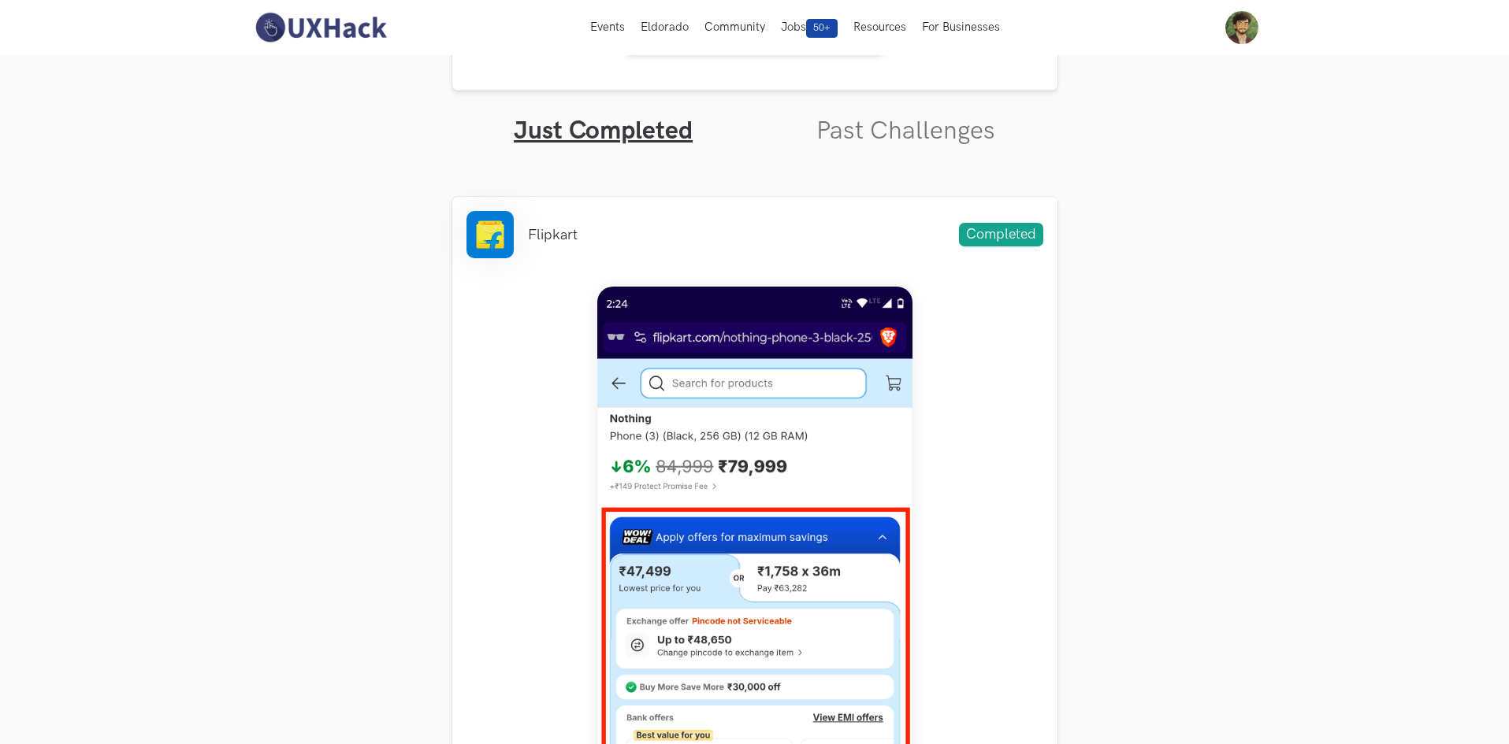
scroll to position [67, 0]
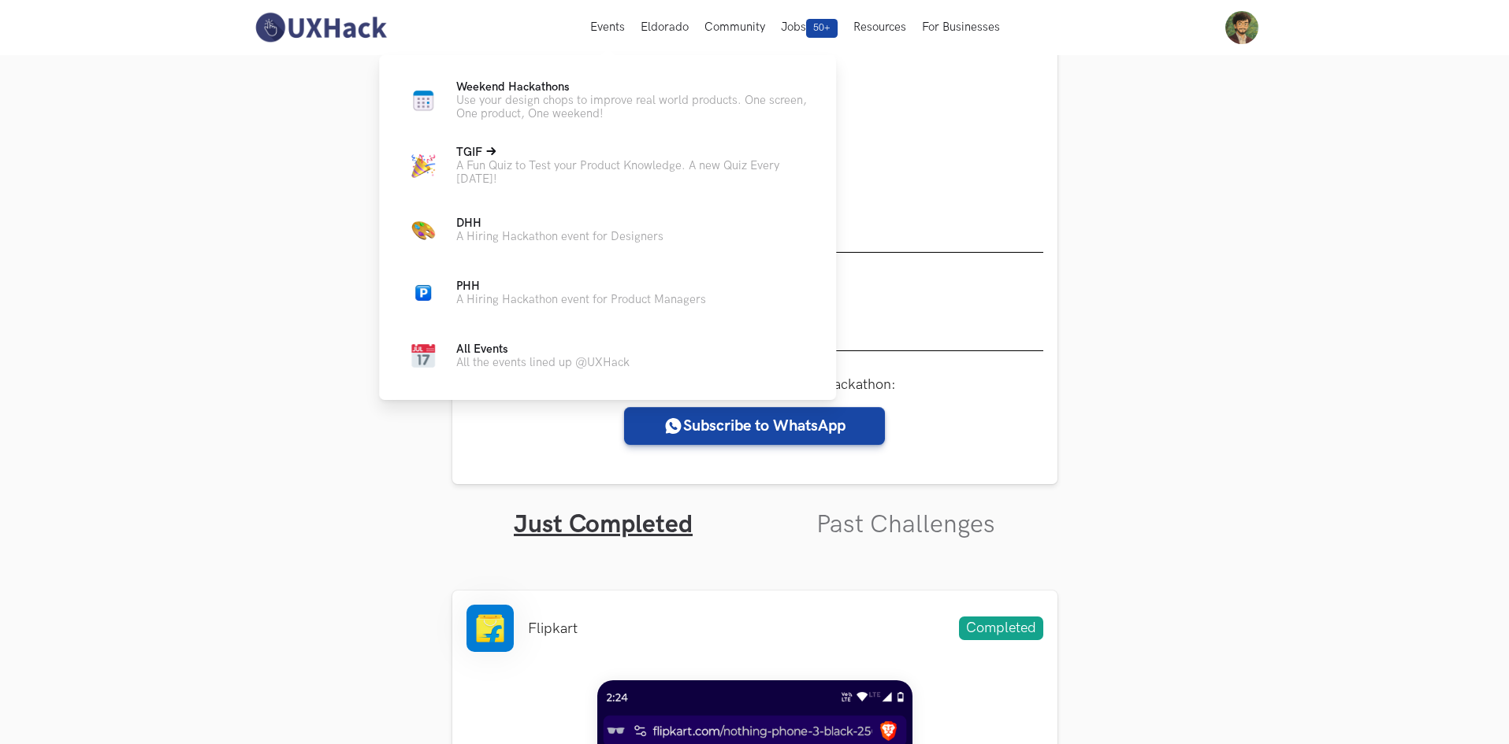
click at [477, 173] on p "A Fun Quiz to Test your Product Knowledge. A new Quiz Every Friday!" at bounding box center [633, 172] width 354 height 27
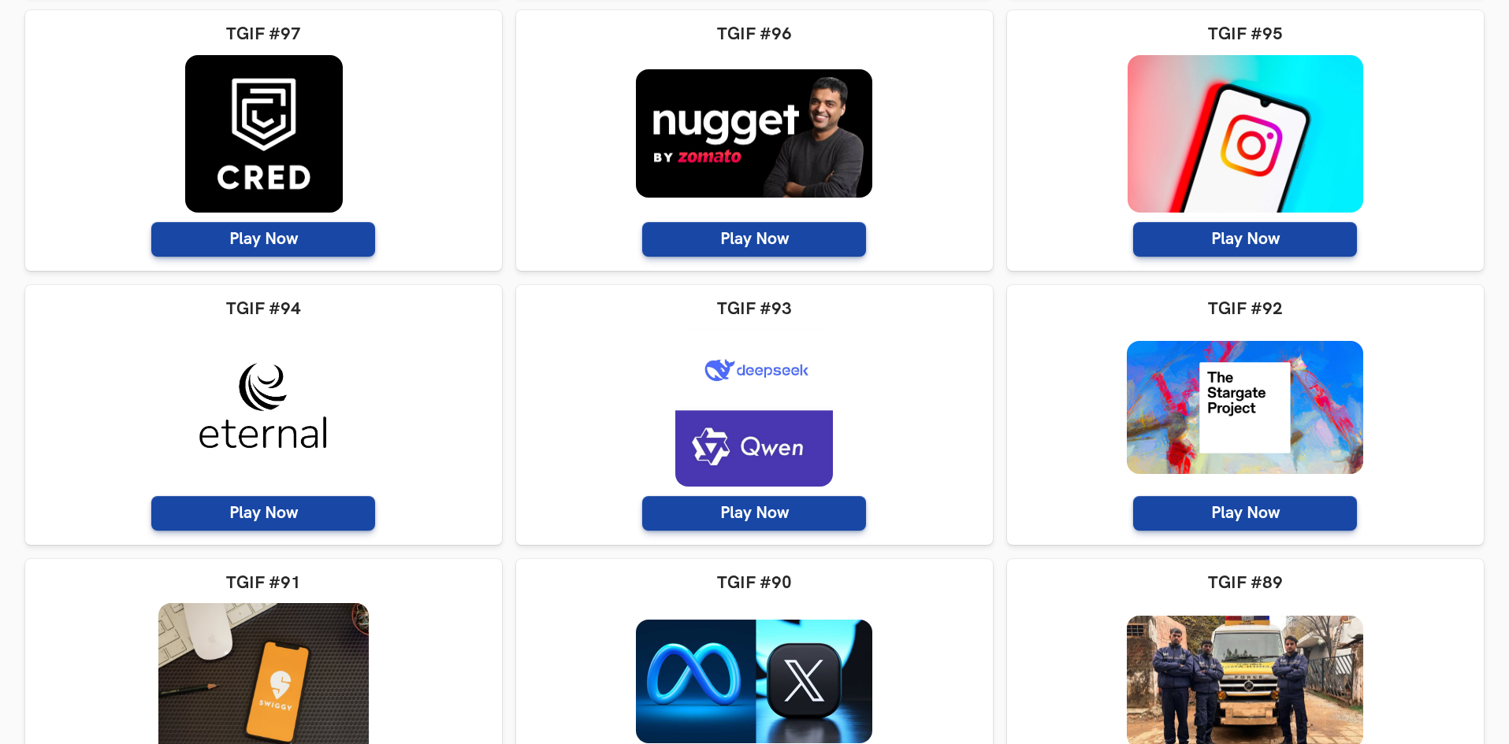
scroll to position [630, 0]
